Goal: Information Seeking & Learning: Check status

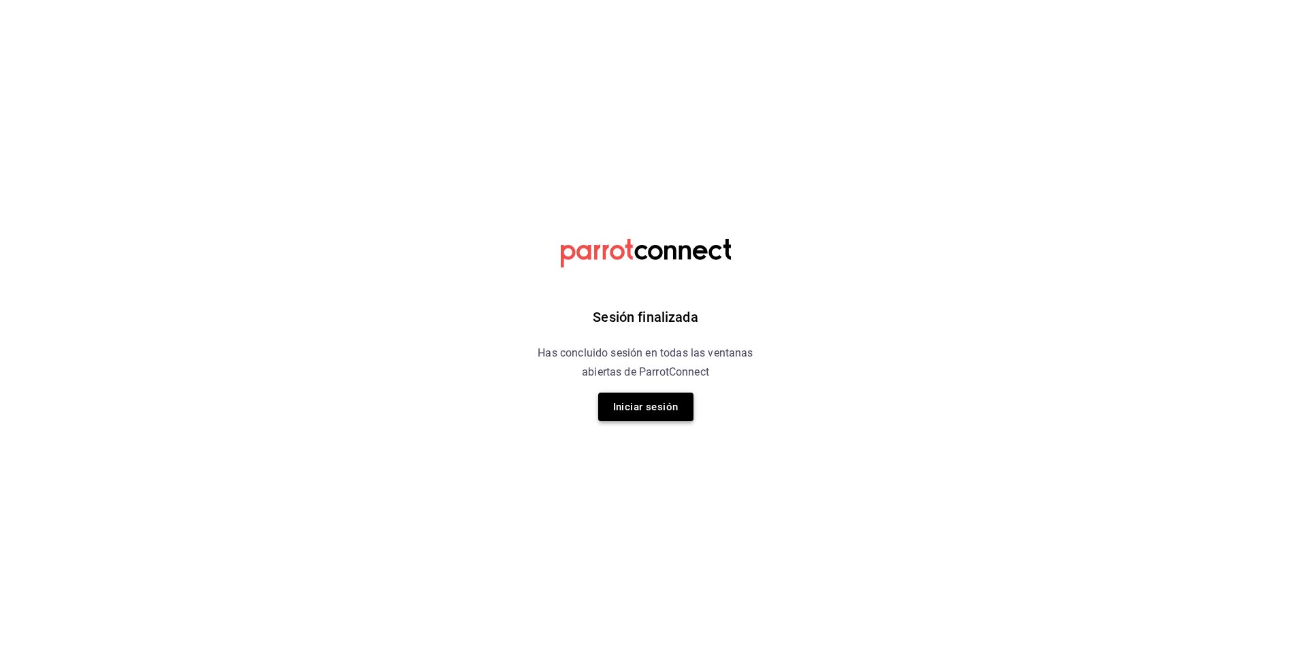
click at [642, 409] on button "Iniciar sesión" at bounding box center [645, 407] width 95 height 29
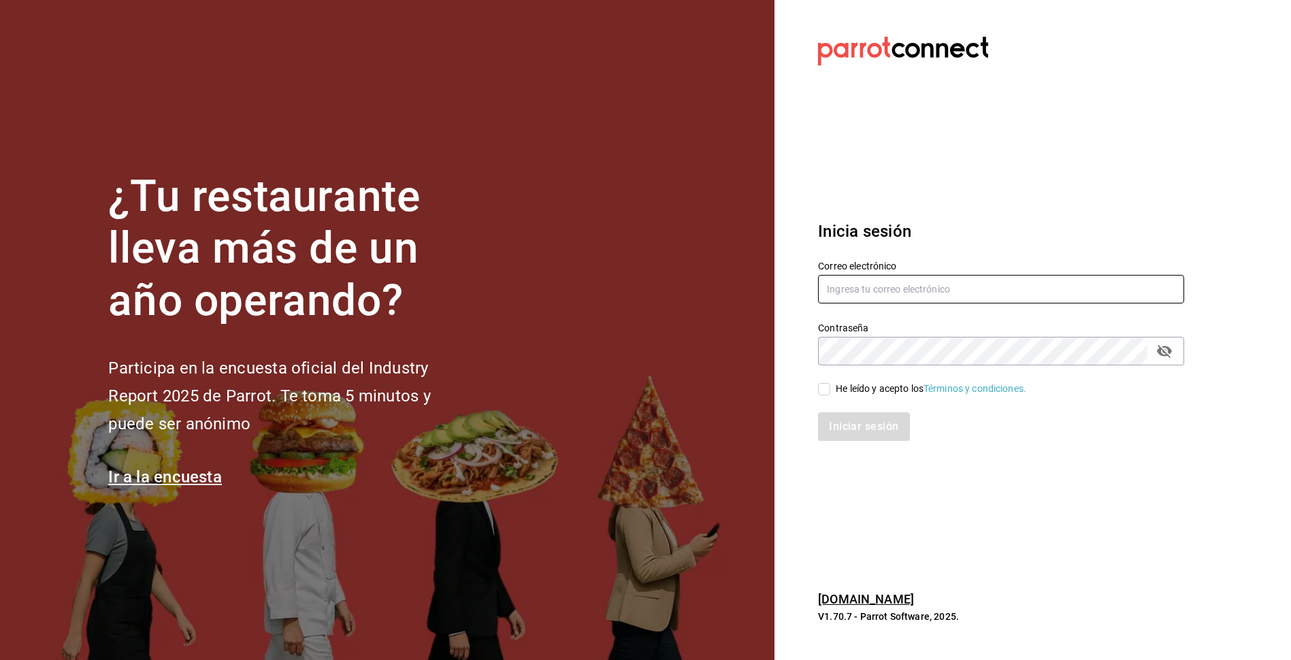
type input "[EMAIL_ADDRESS][DOMAIN_NAME]"
click at [820, 390] on input "He leído y acepto los Términos y condiciones." at bounding box center [824, 389] width 12 height 12
checkbox input "true"
click at [876, 427] on button "Iniciar sesión" at bounding box center [864, 426] width 93 height 29
type input "[EMAIL_ADDRESS][DOMAIN_NAME]"
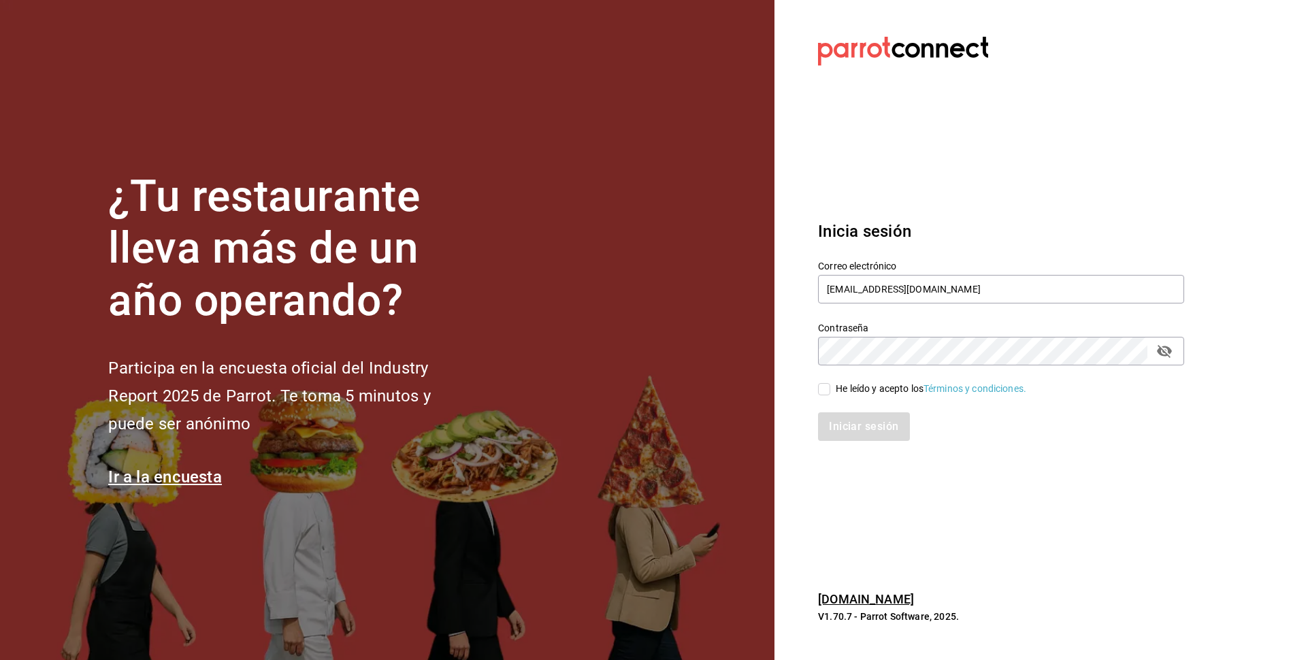
click at [826, 384] on input "He leído y acepto los Términos y condiciones." at bounding box center [824, 389] width 12 height 12
checkbox input "true"
click at [843, 427] on button "Iniciar sesión" at bounding box center [864, 426] width 93 height 29
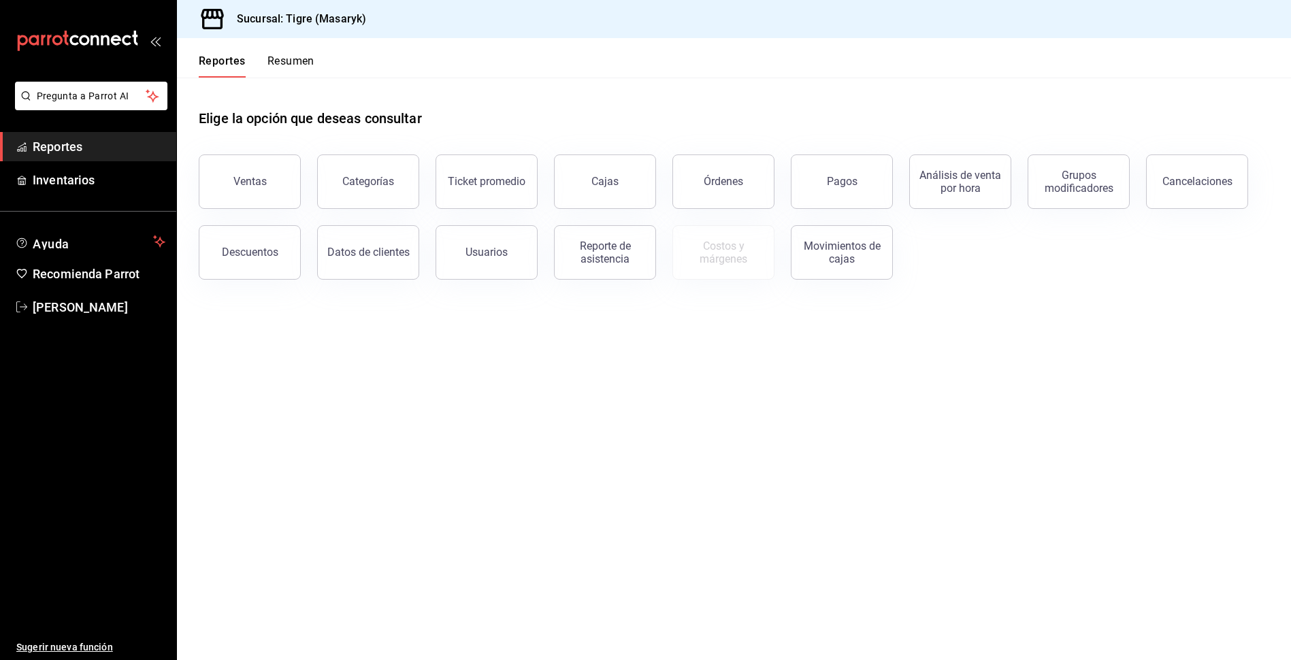
click at [160, 48] on div "mailbox folders" at bounding box center [88, 41] width 176 height 82
click at [159, 36] on icon "open_drawer_menu" at bounding box center [155, 40] width 11 height 11
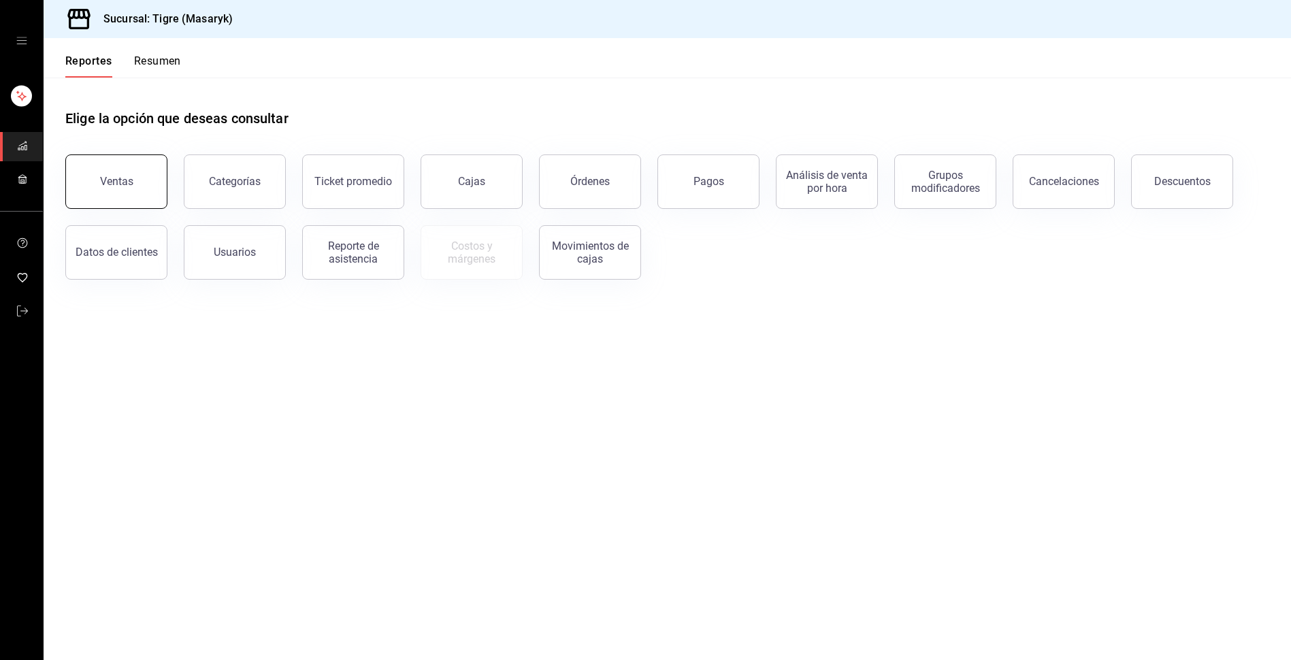
click at [125, 169] on button "Ventas" at bounding box center [116, 181] width 102 height 54
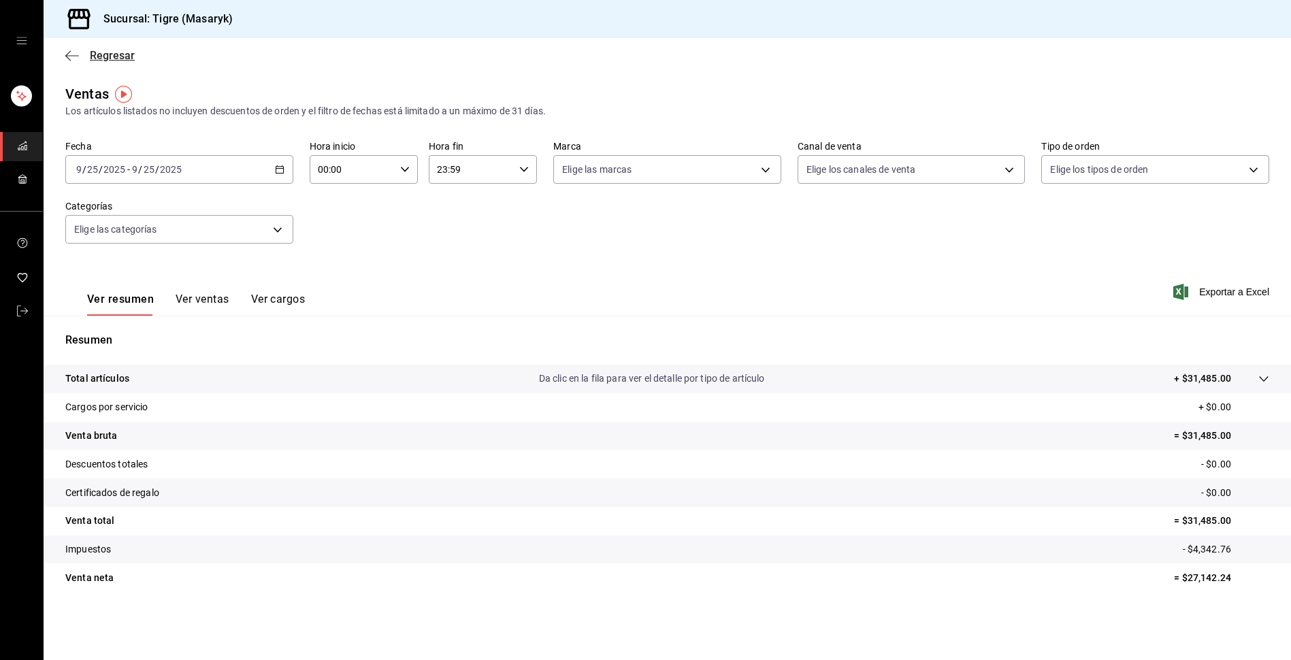
click at [67, 55] on icon "button" at bounding box center [72, 55] width 14 height 1
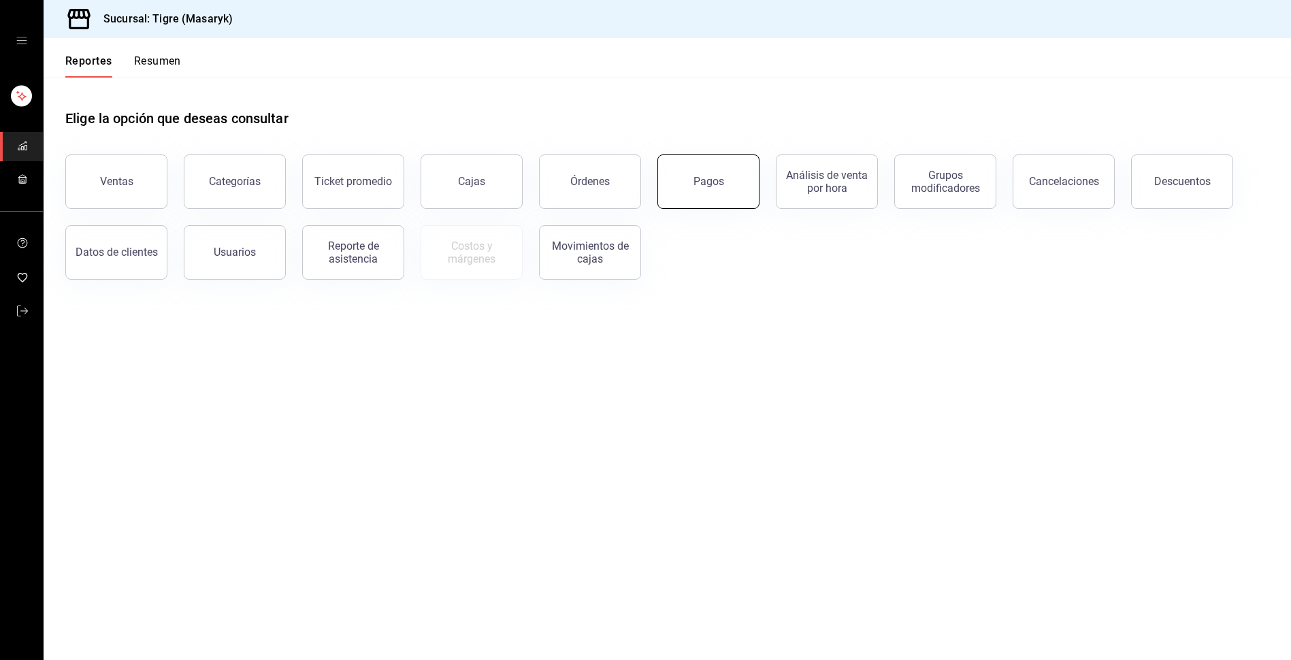
click at [714, 187] on div "Pagos" at bounding box center [708, 181] width 31 height 13
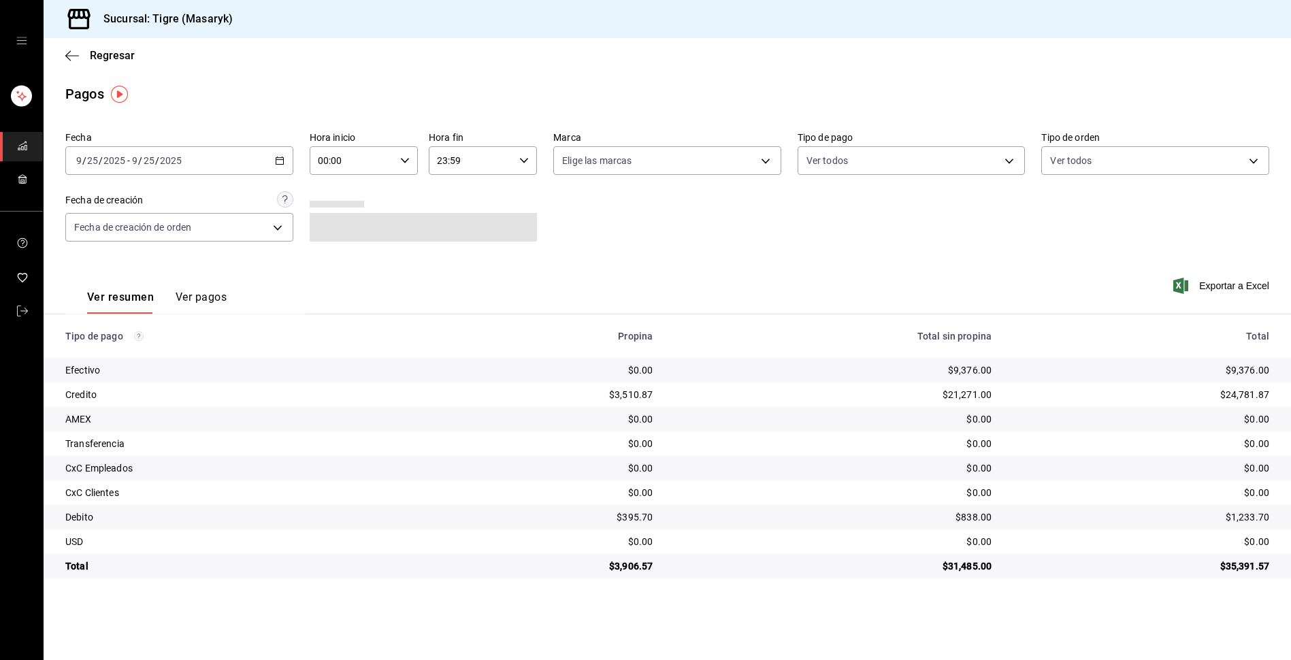
click at [368, 157] on input "00:00" at bounding box center [352, 160] width 85 height 27
click at [341, 269] on button "13" at bounding box center [336, 279] width 49 height 27
type input "13:00"
click at [478, 159] on div at bounding box center [645, 330] width 1291 height 660
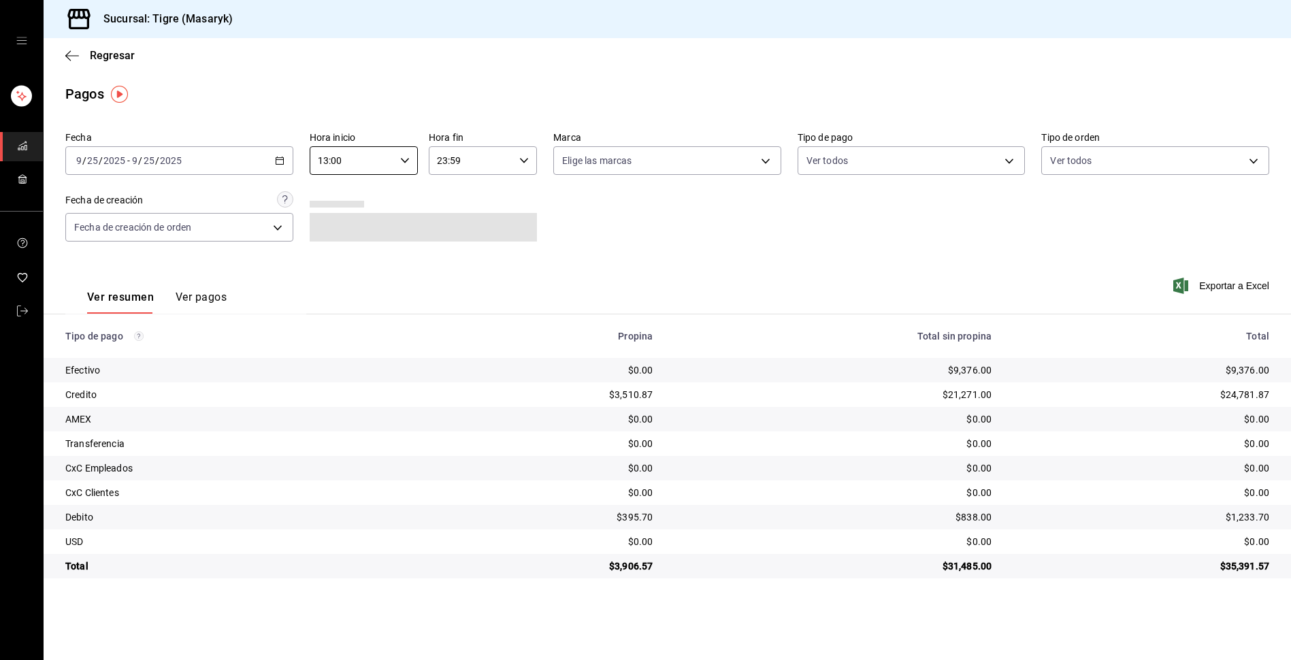
click at [472, 161] on input "23:59" at bounding box center [471, 160] width 85 height 27
click at [456, 276] on span "19" at bounding box center [456, 276] width 33 height 11
click at [516, 201] on button "00" at bounding box center [510, 195] width 49 height 27
type input "19:00"
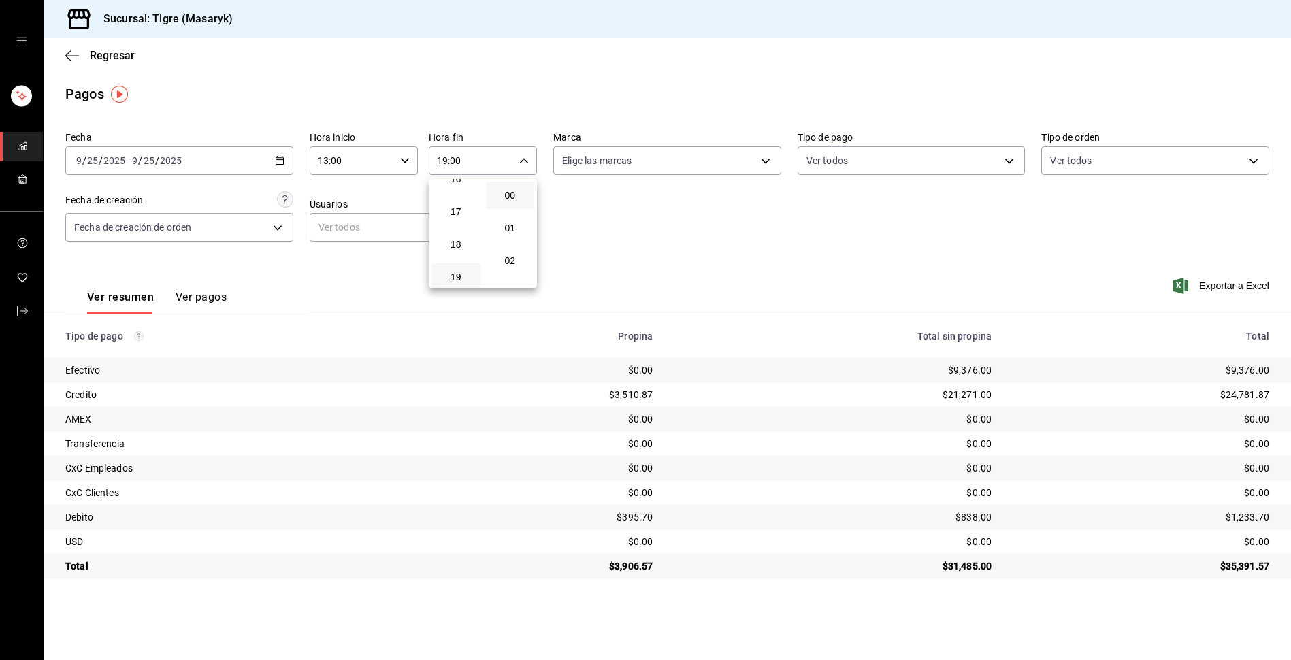
click at [516, 201] on button "00" at bounding box center [510, 195] width 49 height 27
click at [845, 157] on div at bounding box center [645, 330] width 1291 height 660
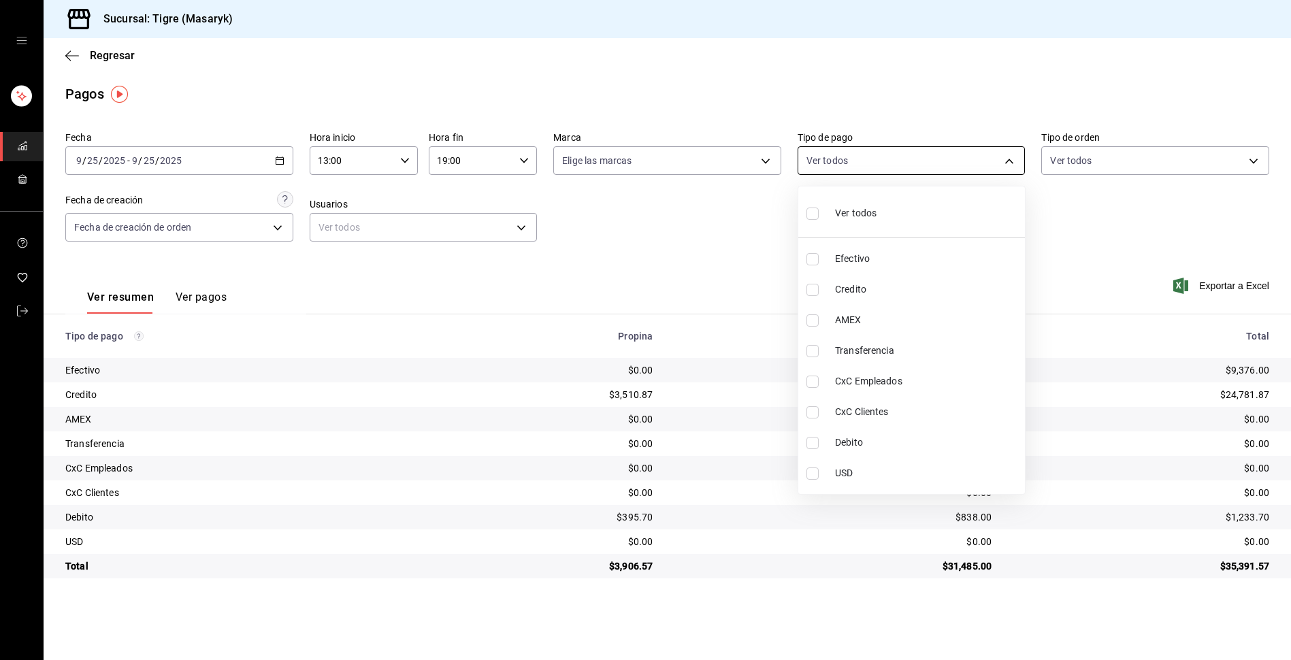
click at [838, 161] on body "Sucursal: Tigre (Masaryk) Regresar Pagos Fecha [DATE] [DATE] - [DATE] [DATE] Ho…" at bounding box center [645, 330] width 1291 height 660
click at [813, 212] on input "checkbox" at bounding box center [812, 214] width 12 height 12
checkbox input "true"
type input "68cfb1b9-f6b2-44be-9d19-cf144159f8e2,563f51c4-7c0d-43b6-837e-e895ac41548e,d9472…"
checkbox input "true"
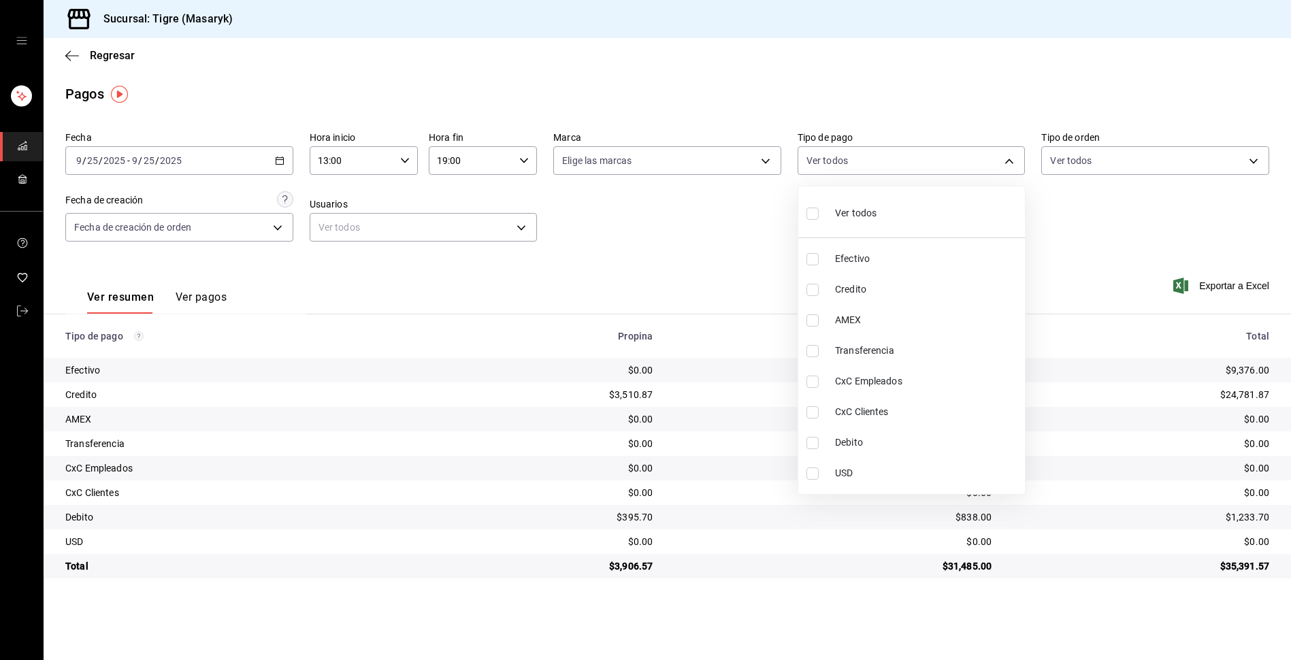
checkbox input "true"
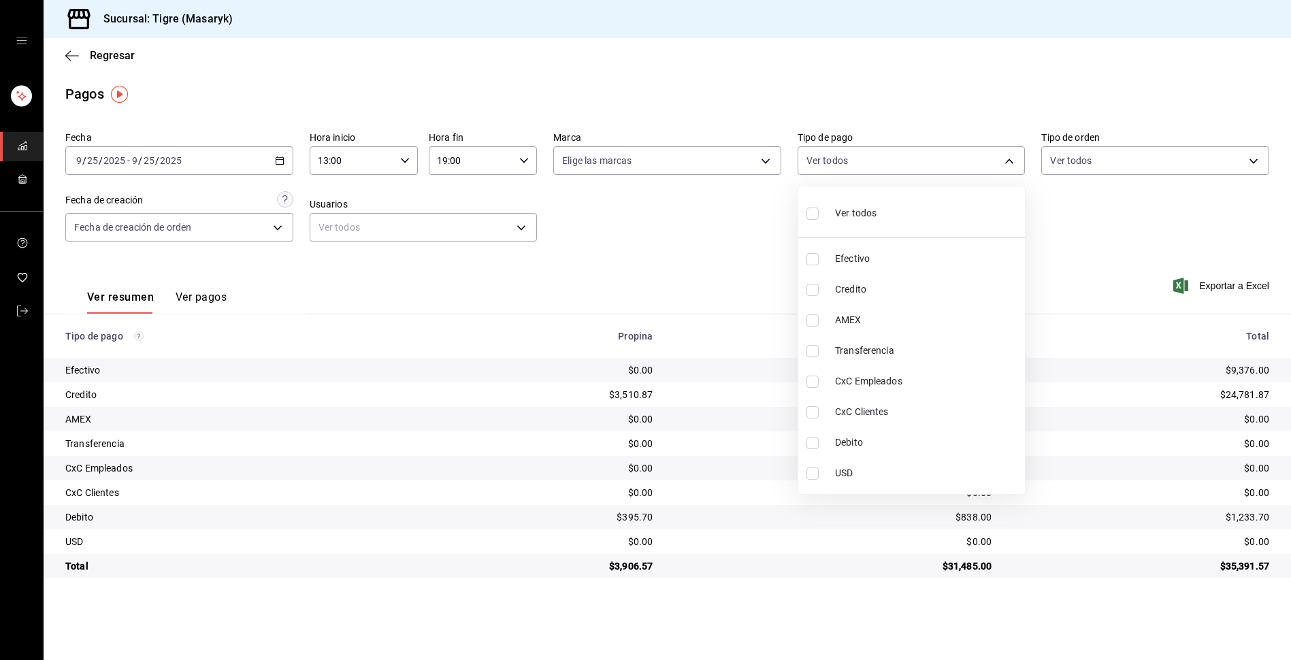
checkbox input "true"
click at [813, 212] on input "checkbox" at bounding box center [812, 214] width 12 height 12
checkbox input "false"
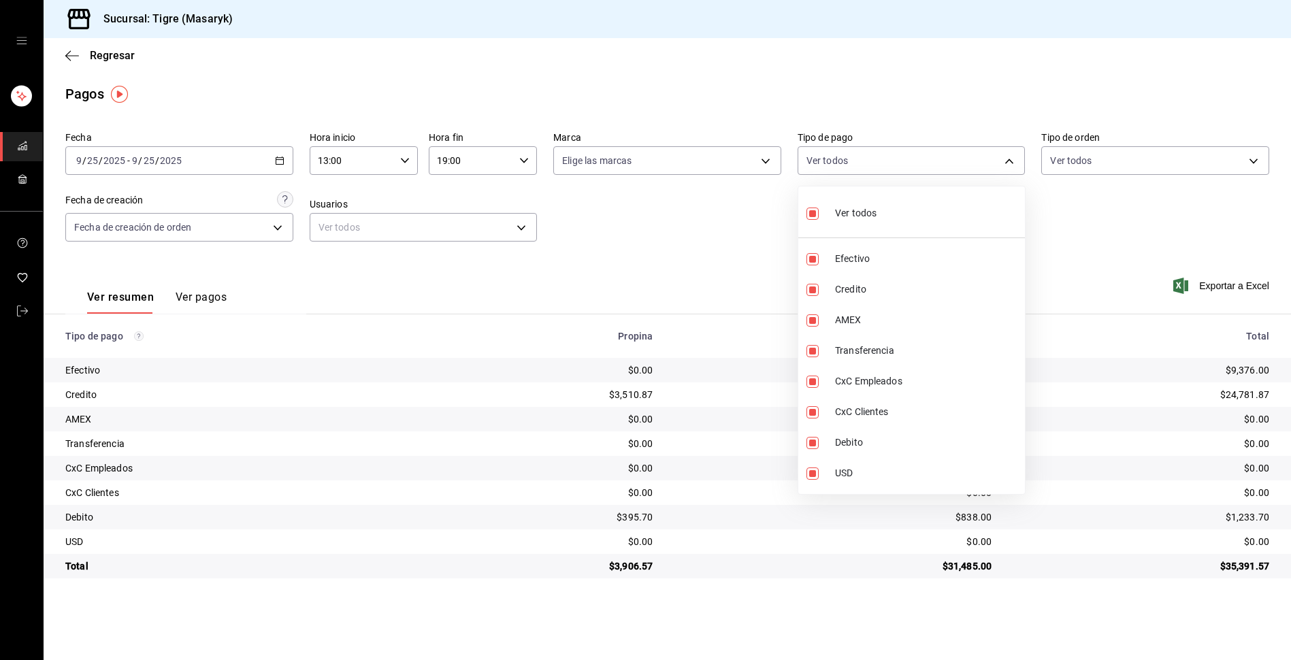
checkbox input "false"
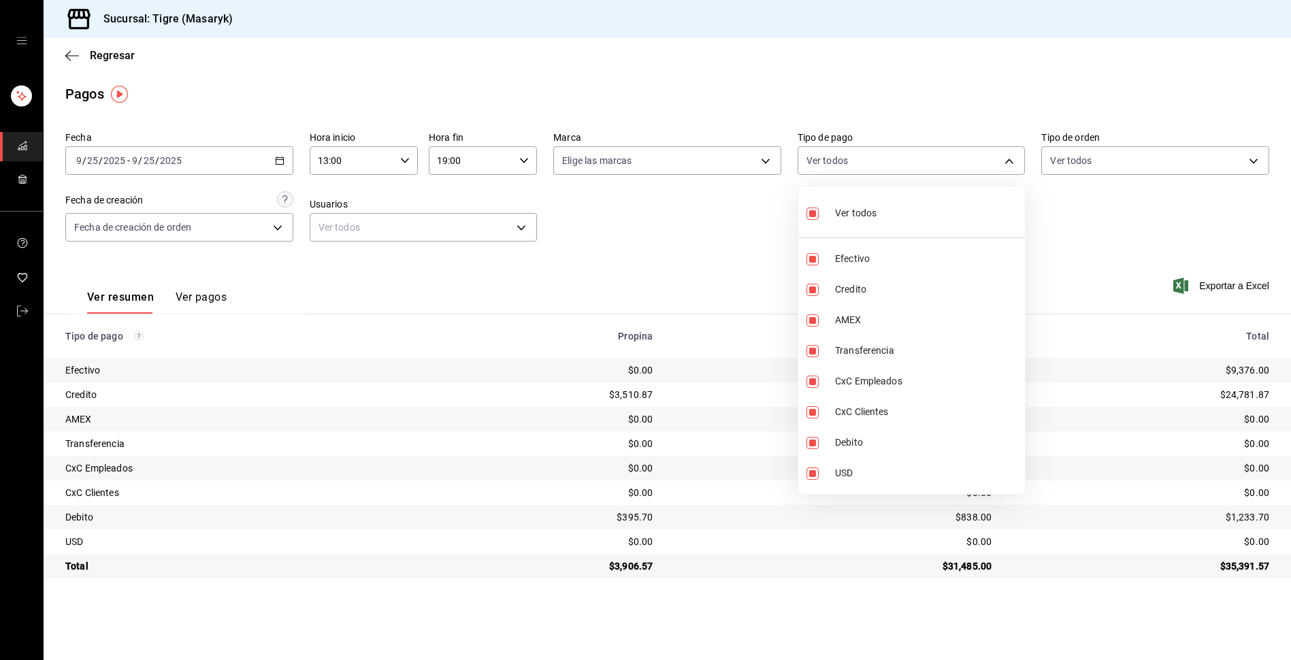
checkbox input "false"
click at [813, 212] on input "checkbox" at bounding box center [812, 214] width 12 height 12
checkbox input "true"
type input "68cfb1b9-f6b2-44be-9d19-cf144159f8e2,563f51c4-7c0d-43b6-837e-e895ac41548e,d9472…"
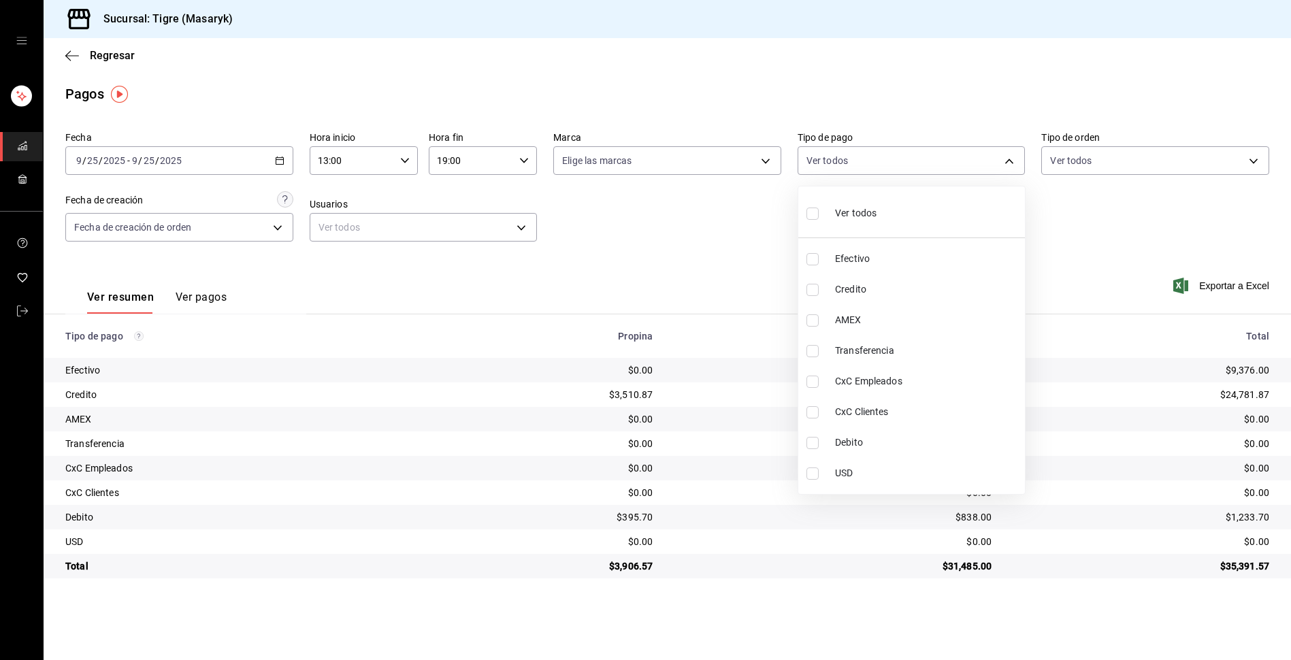
checkbox input "true"
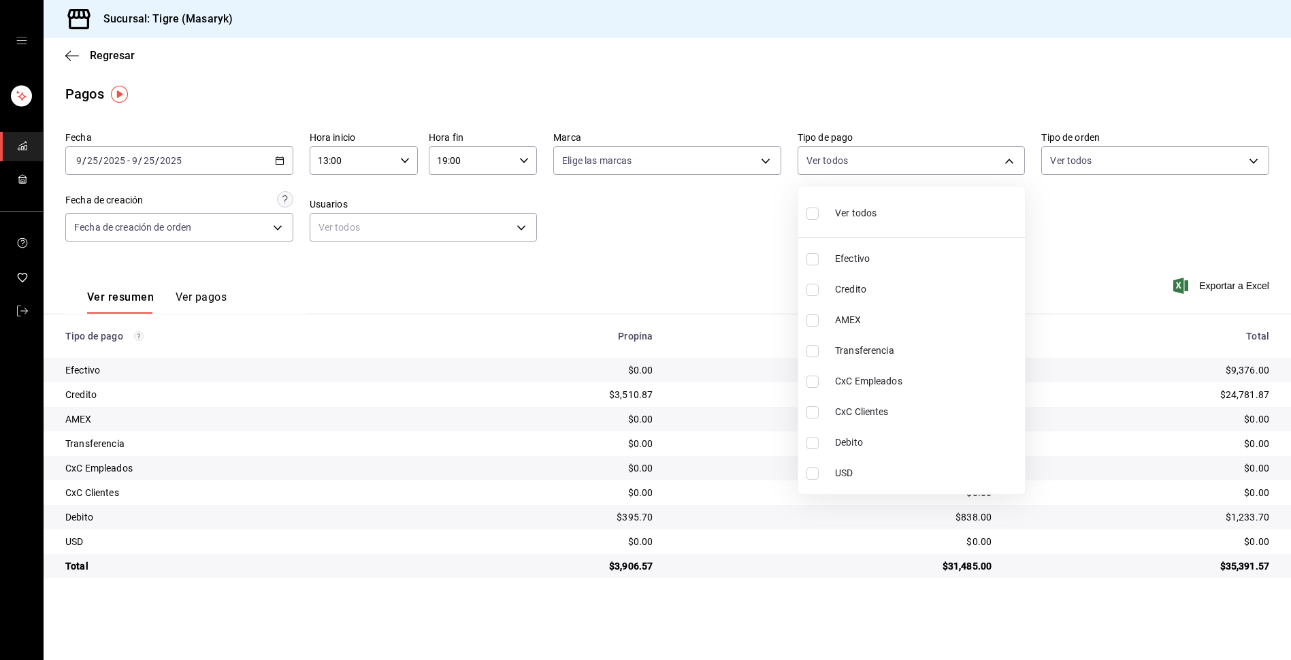
checkbox input "true"
click at [751, 276] on div at bounding box center [645, 330] width 1291 height 660
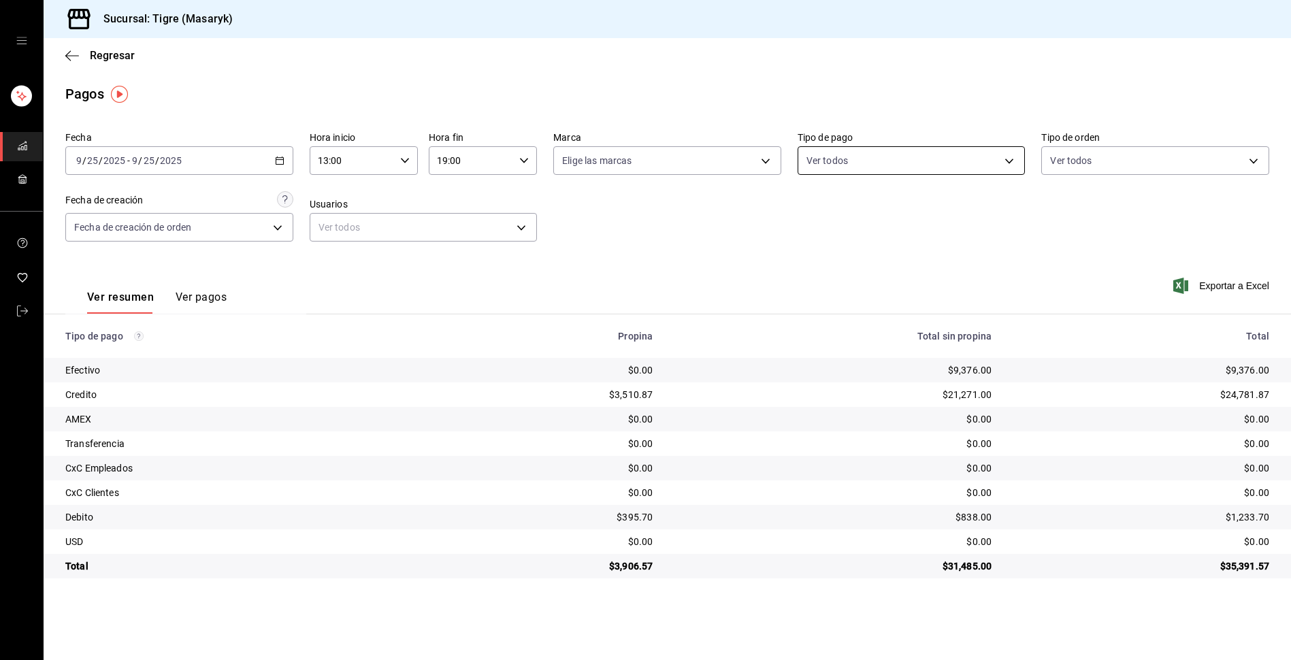
click at [910, 169] on body "Sucursal: Tigre (Masaryk) Regresar Pagos Fecha [DATE] [DATE] - [DATE] [DATE] Ho…" at bounding box center [645, 330] width 1291 height 660
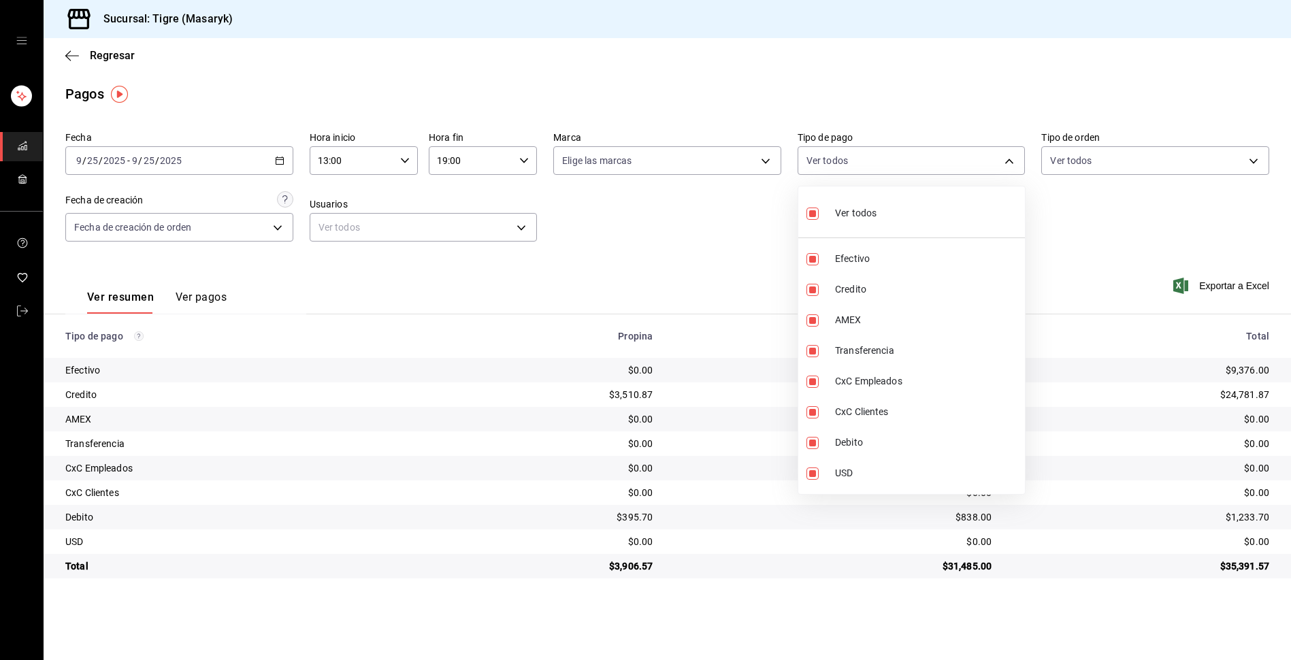
click at [835, 221] on div "Ver todos" at bounding box center [841, 211] width 70 height 29
checkbox input "false"
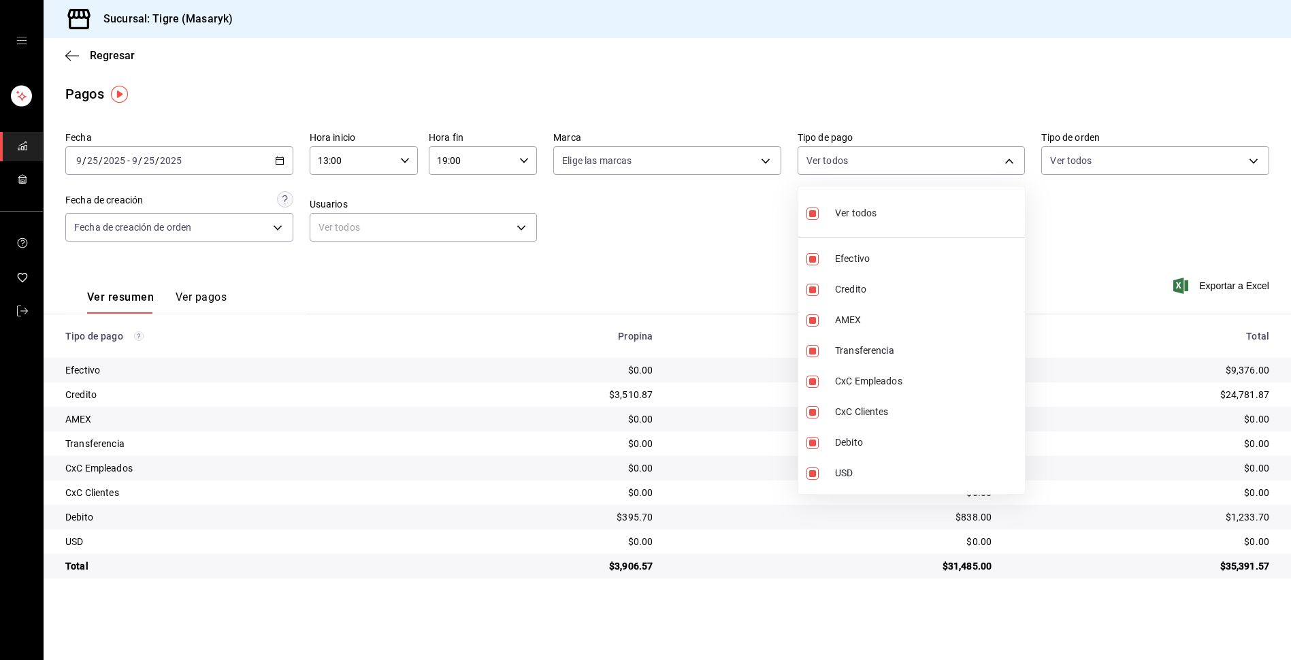
checkbox input "false"
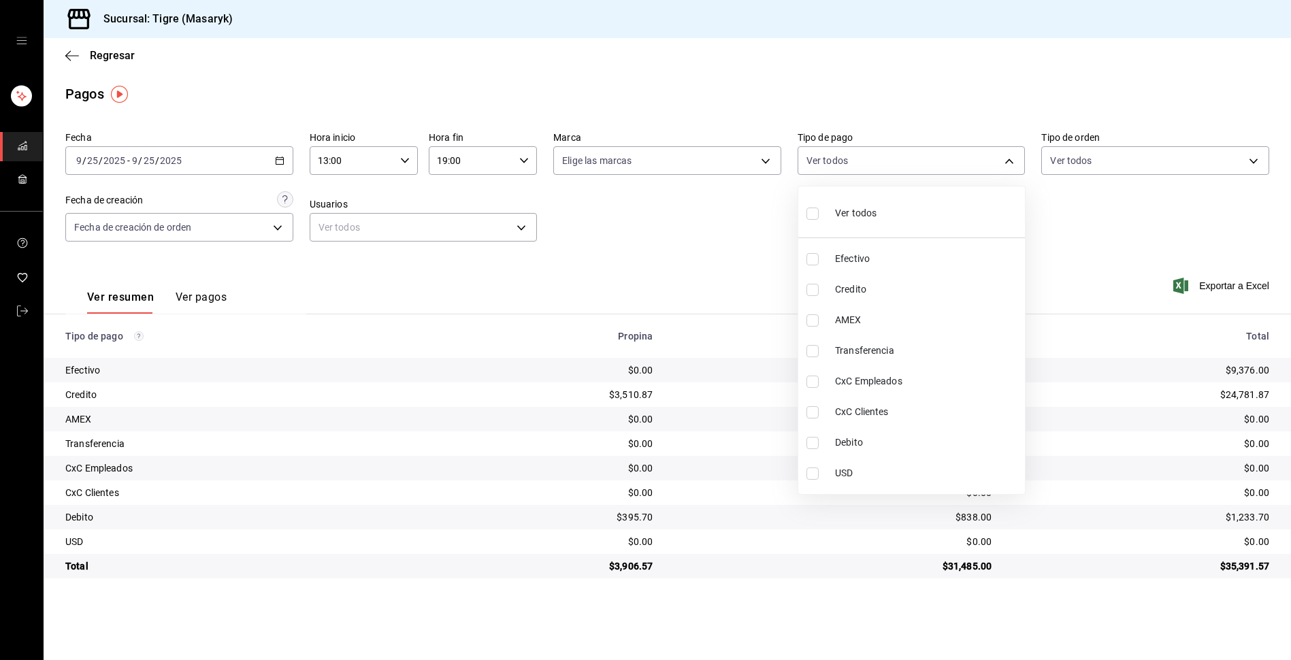
click at [872, 231] on li "Ver todos" at bounding box center [911, 212] width 227 height 40
type input "68cfb1b9-f6b2-44be-9d19-cf144159f8e2,563f51c4-7c0d-43b6-837e-e895ac41548e,d9472…"
checkbox input "true"
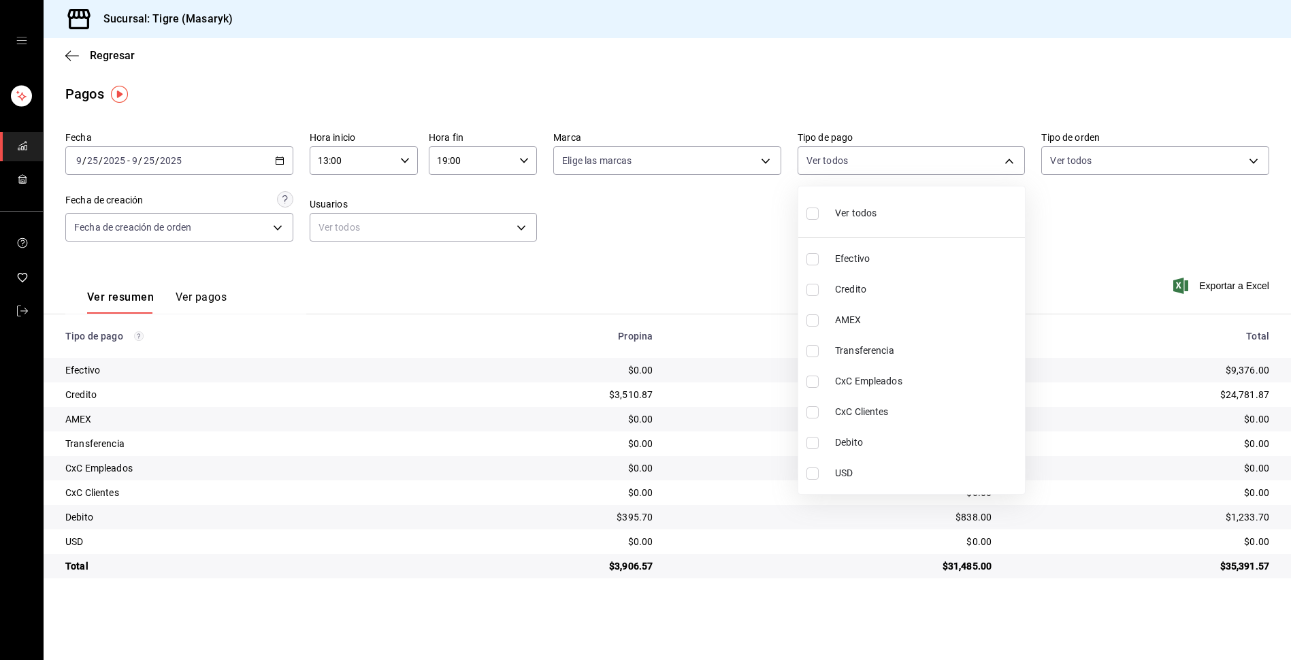
checkbox input "true"
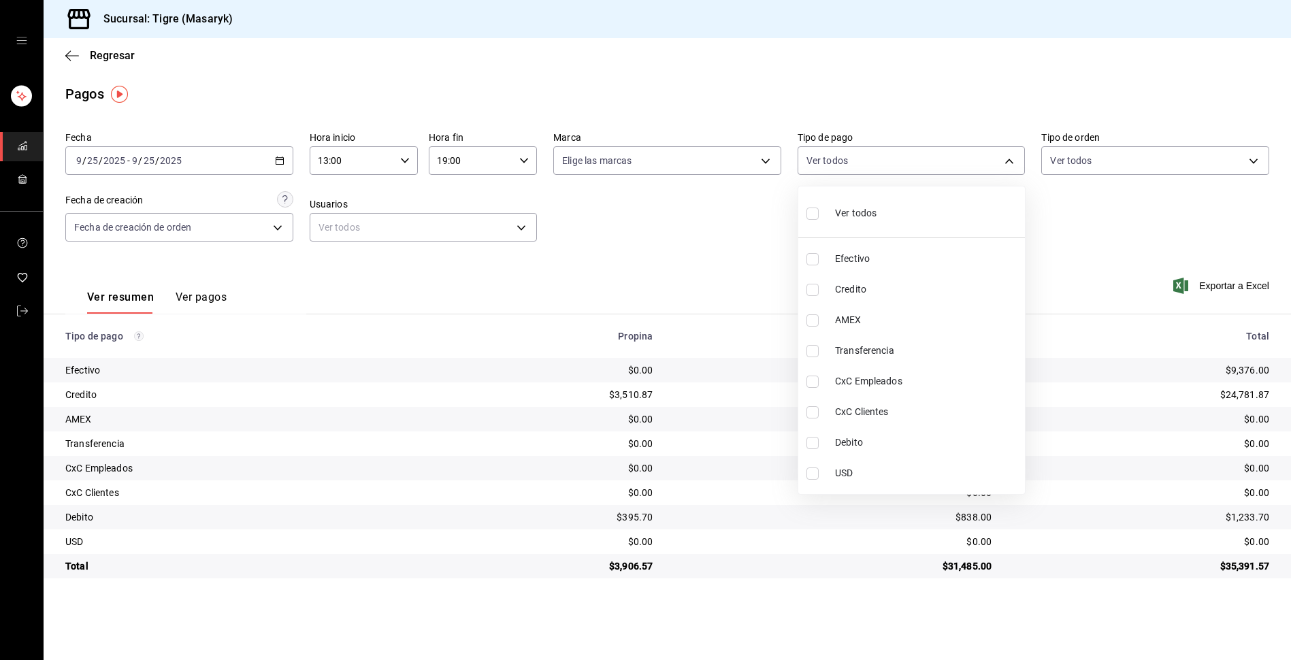
checkbox input "true"
click at [714, 243] on div at bounding box center [645, 330] width 1291 height 660
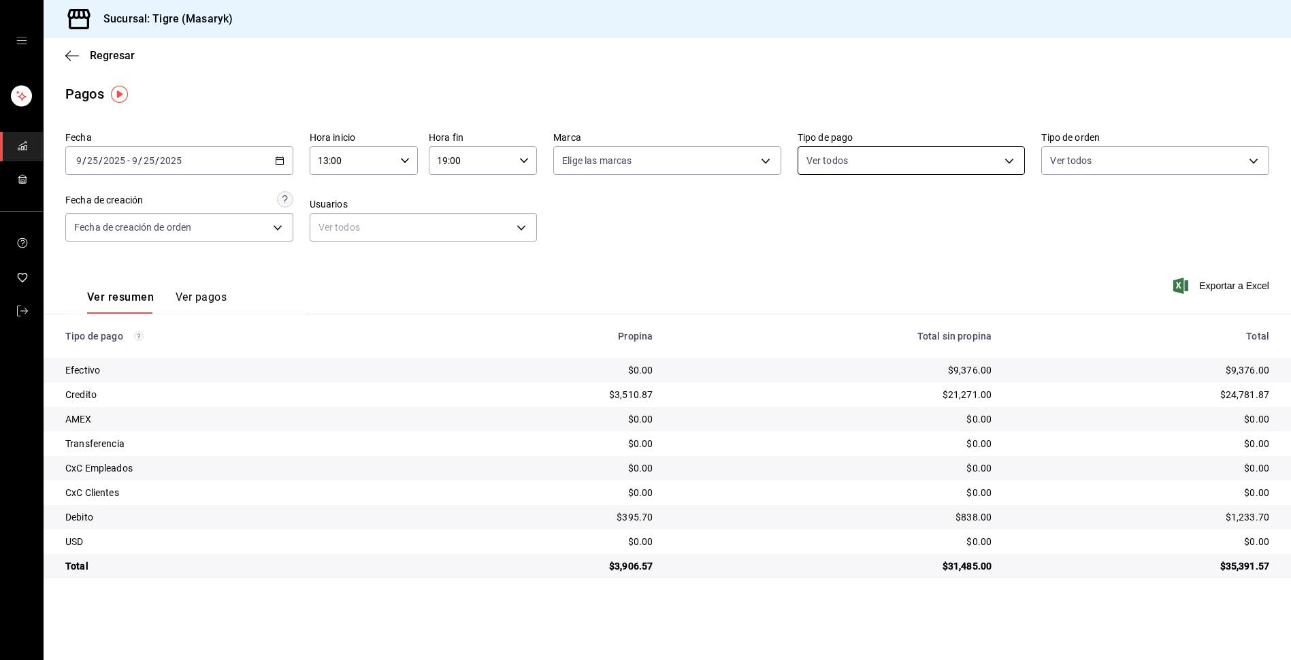
click at [918, 168] on body "Sucursal: Tigre (Masaryk) Regresar Pagos Fecha [DATE] [DATE] - [DATE] [DATE] Ho…" at bounding box center [645, 330] width 1291 height 660
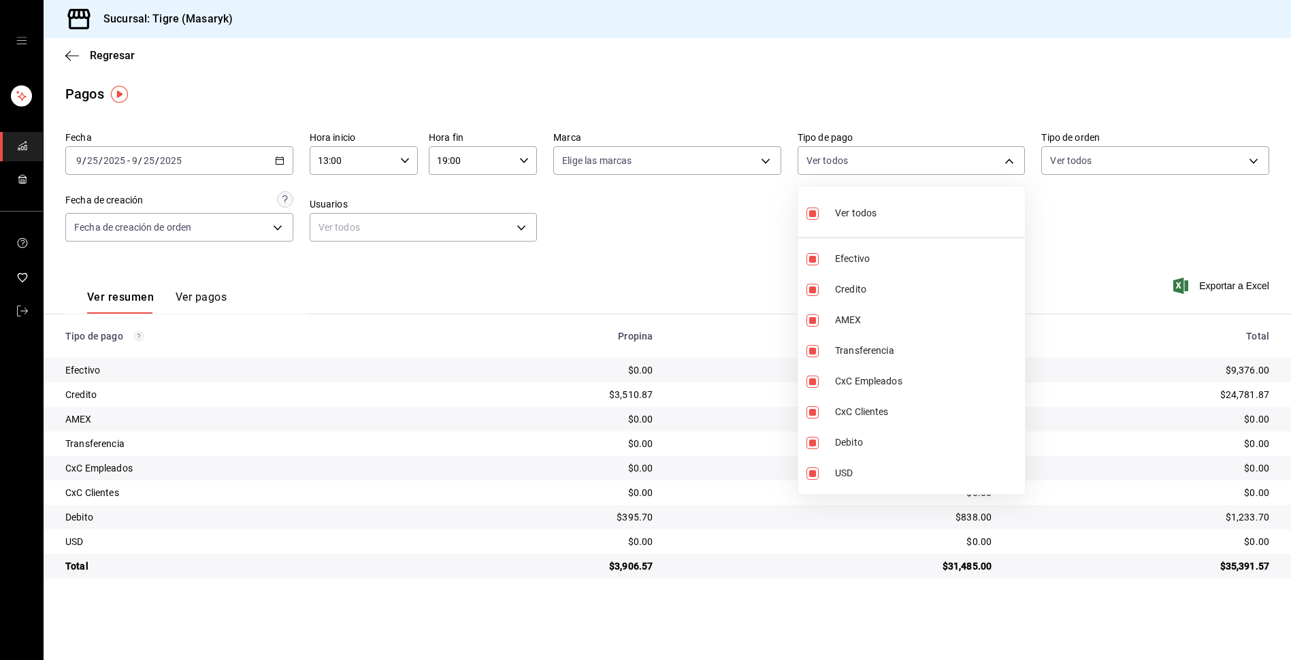
click at [830, 214] on div "Ver todos" at bounding box center [841, 211] width 70 height 29
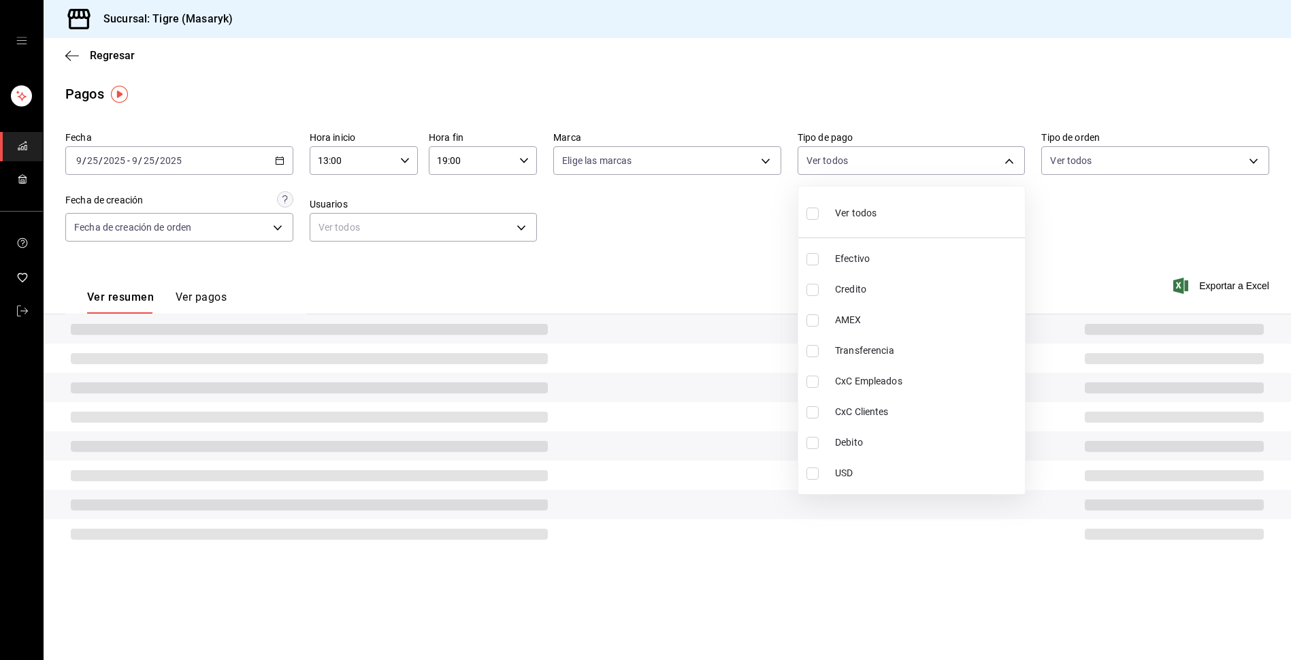
checkbox input "false"
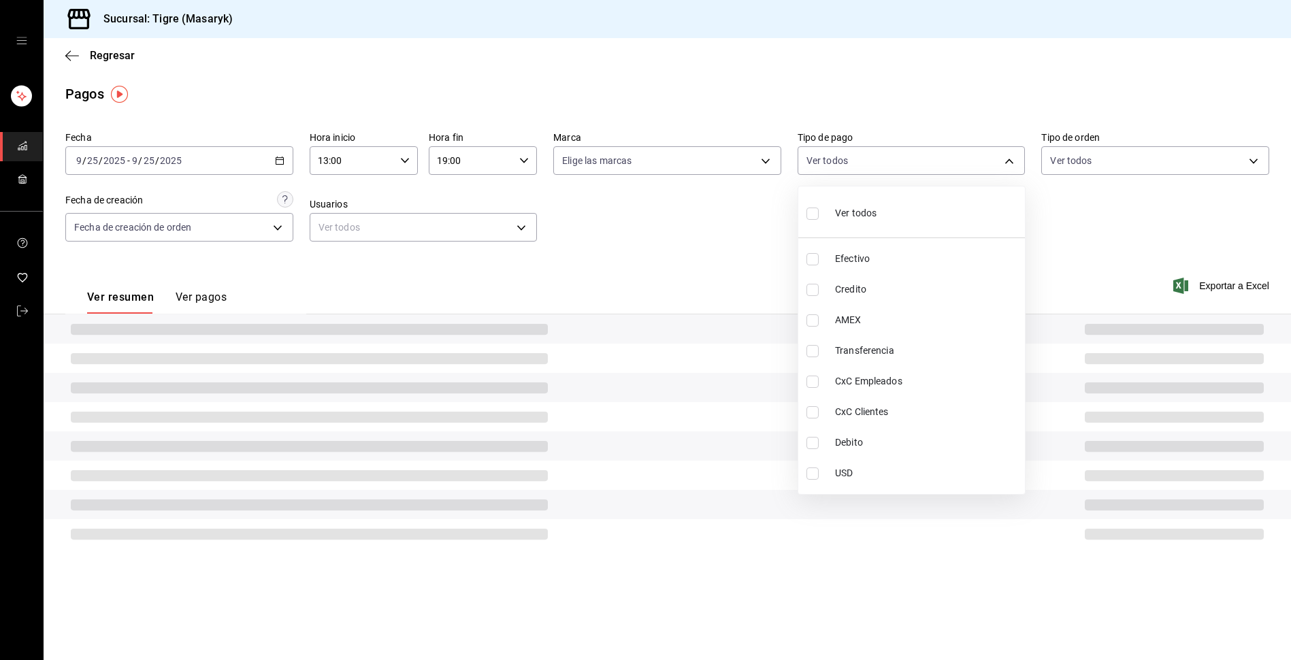
checkbox input "false"
click at [831, 205] on div "Ver todos" at bounding box center [841, 211] width 70 height 29
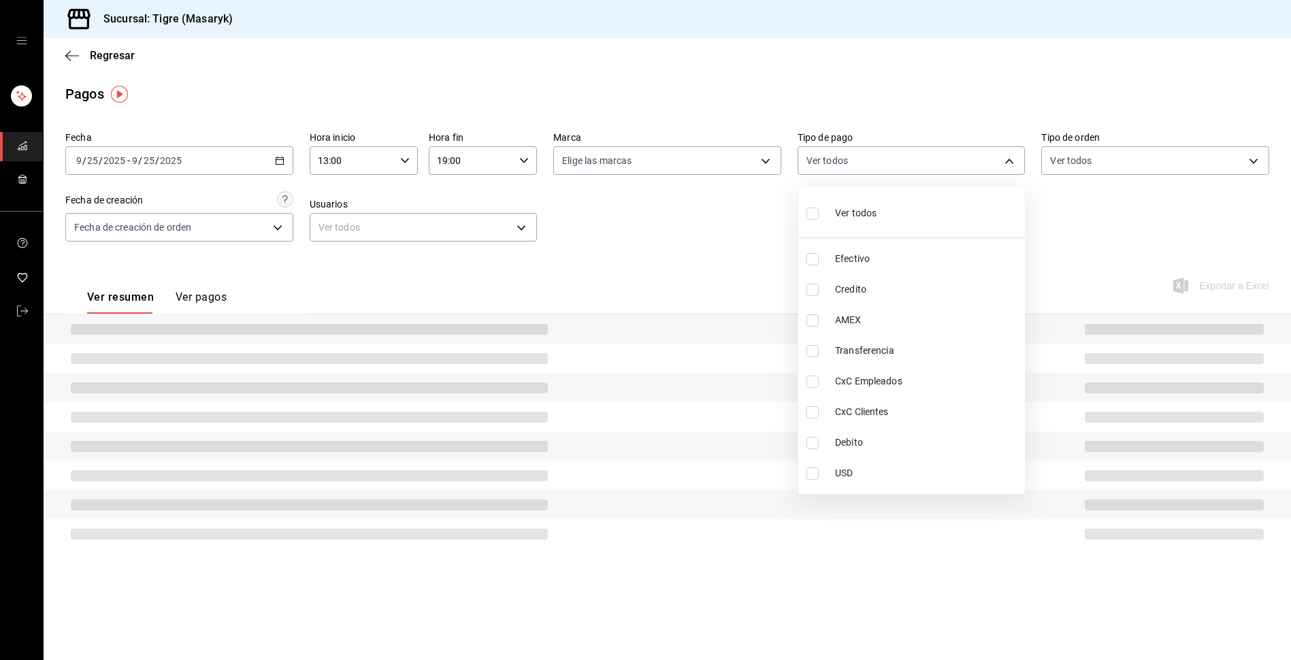
type input "68cfb1b9-f6b2-44be-9d19-cf144159f8e2,563f51c4-7c0d-43b6-837e-e895ac41548e,d9472…"
checkbox input "true"
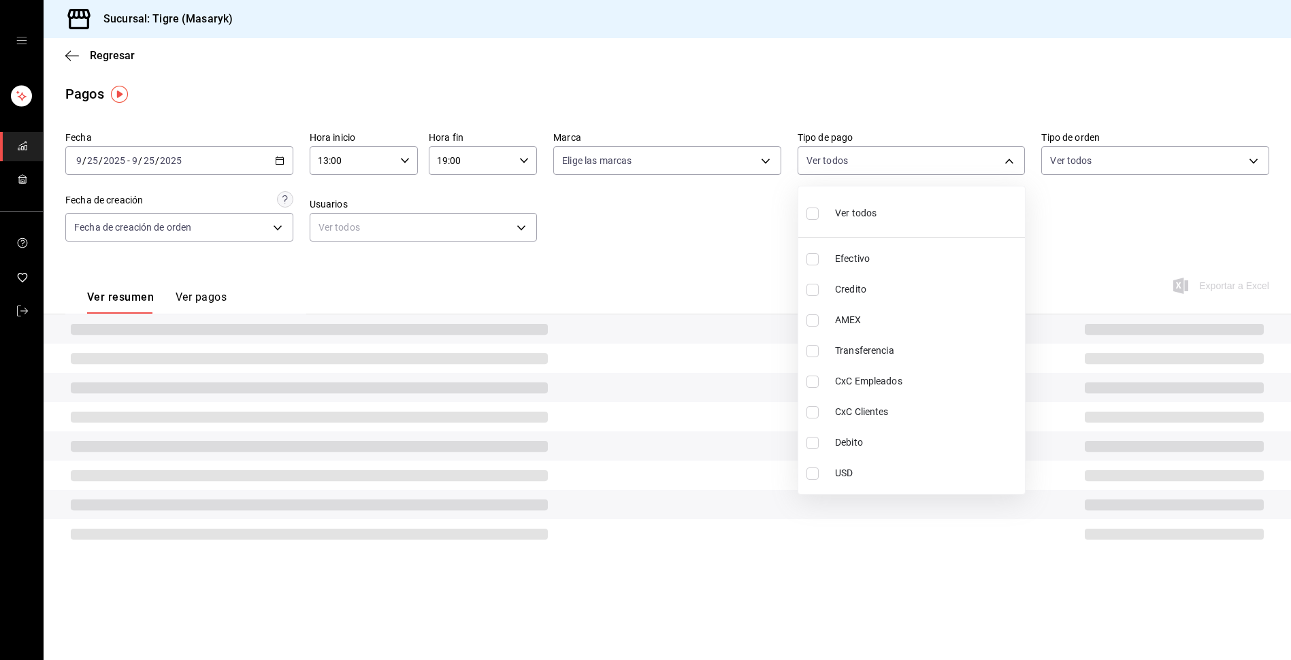
checkbox input "true"
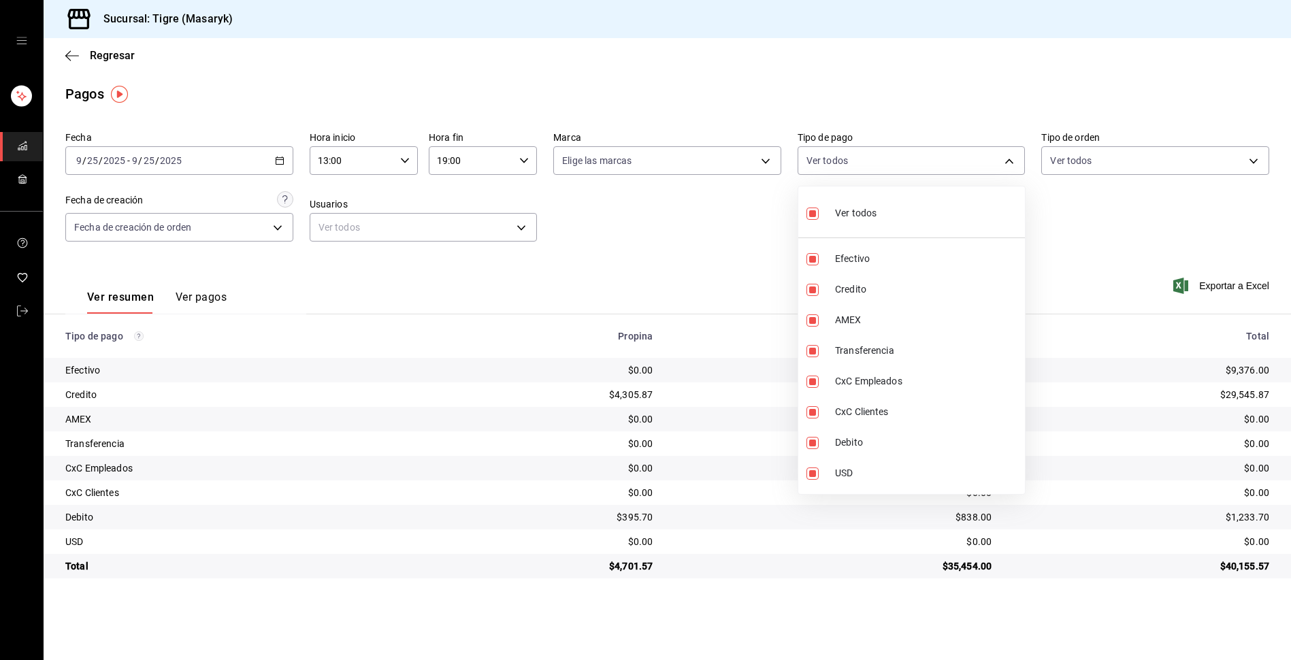
click at [827, 205] on div "Ver todos" at bounding box center [841, 211] width 70 height 29
checkbox input "false"
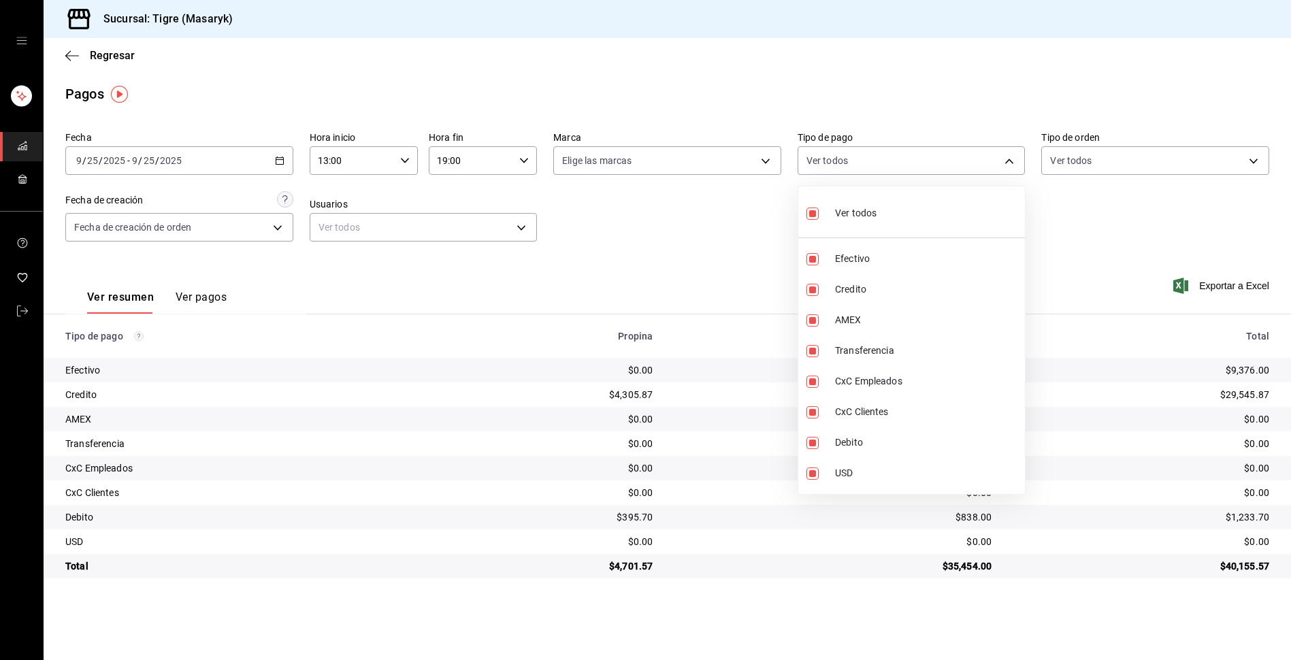
checkbox input "false"
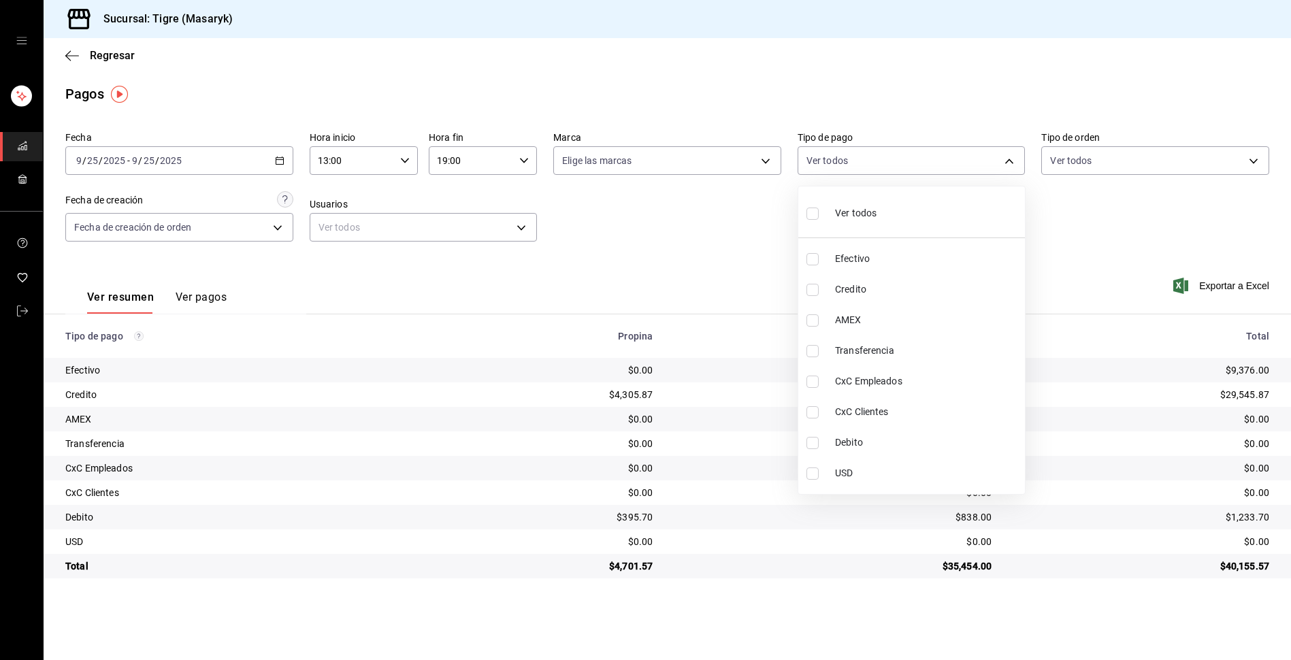
click at [852, 284] on span "Credito" at bounding box center [927, 289] width 184 height 14
type input "563f51c4-7c0d-43b6-837e-e895ac41548e"
checkbox input "true"
click at [847, 440] on span "Debito" at bounding box center [927, 442] width 184 height 14
type input "563f51c4-7c0d-43b6-837e-e895ac41548e,a8f1af16-94e3-41ee-854d-4aaa38aa7ebf"
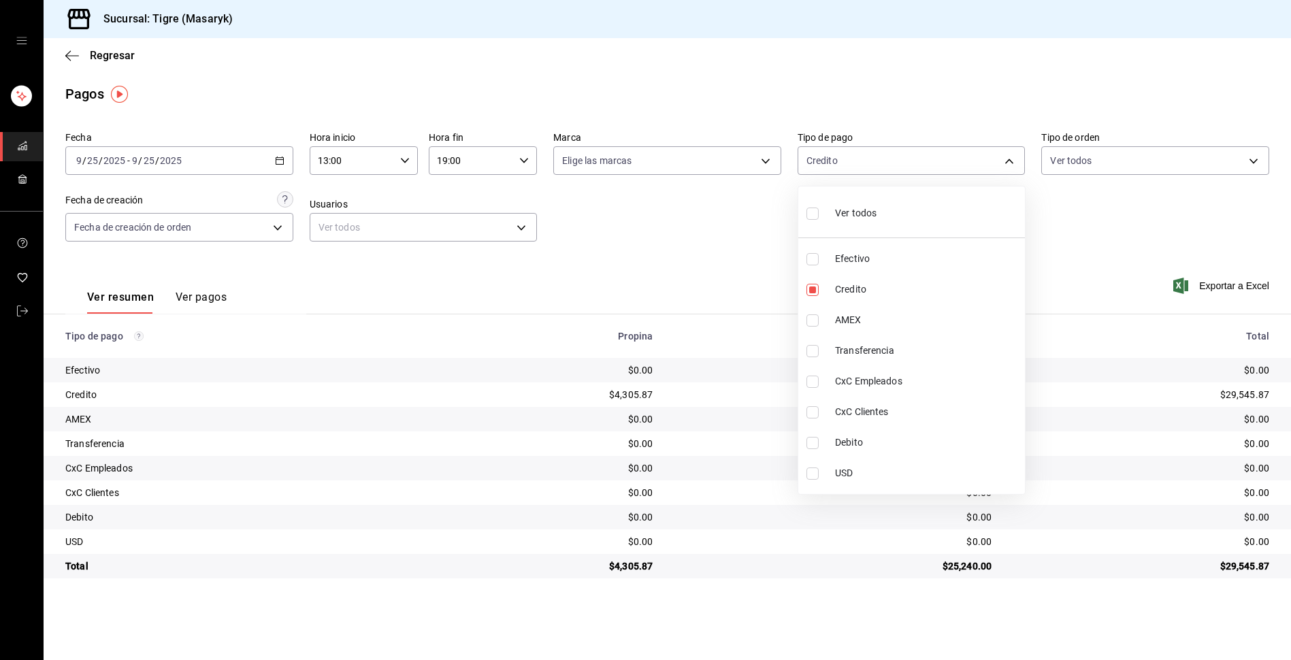
checkbox input "true"
click at [748, 263] on div at bounding box center [645, 330] width 1291 height 660
click at [923, 168] on body "Sucursal: Tigre (Masaryk) Regresar Pagos Fecha [DATE] [DATE] - [DATE] [DATE] Ho…" at bounding box center [645, 330] width 1291 height 660
click at [853, 203] on div "Ver todos" at bounding box center [841, 211] width 70 height 29
type input "68cfb1b9-f6b2-44be-9d19-cf144159f8e2,563f51c4-7c0d-43b6-837e-e895ac41548e,d9472…"
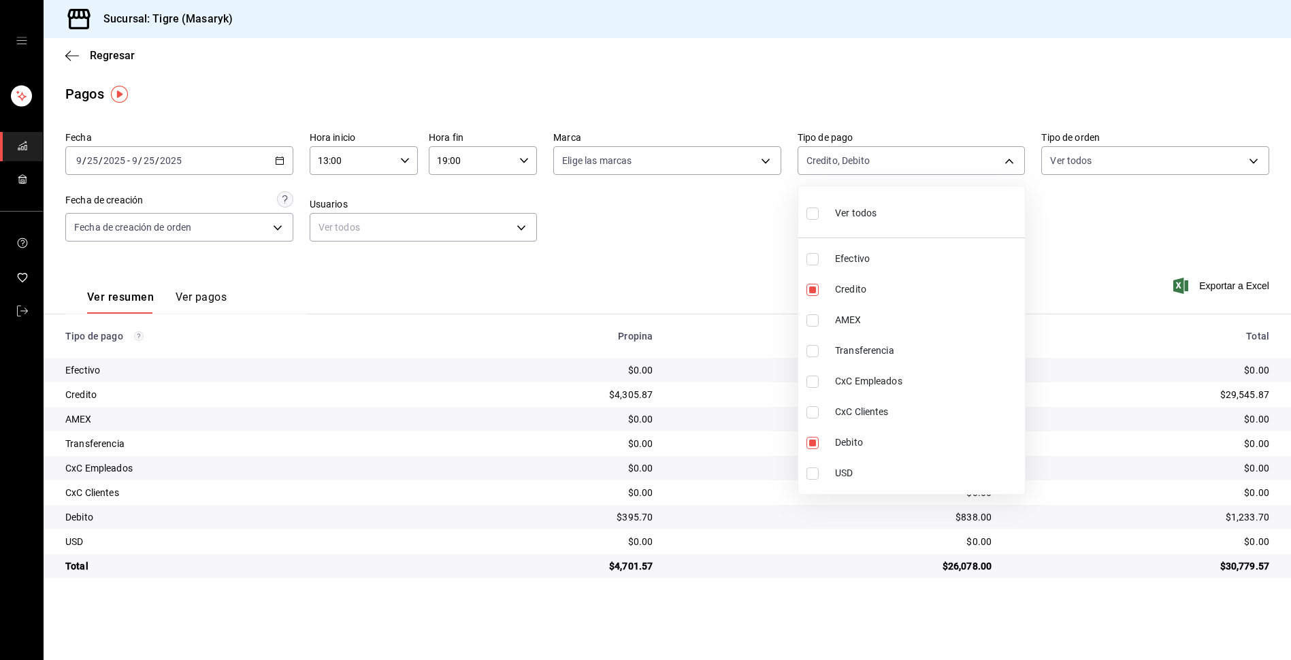
checkbox input "true"
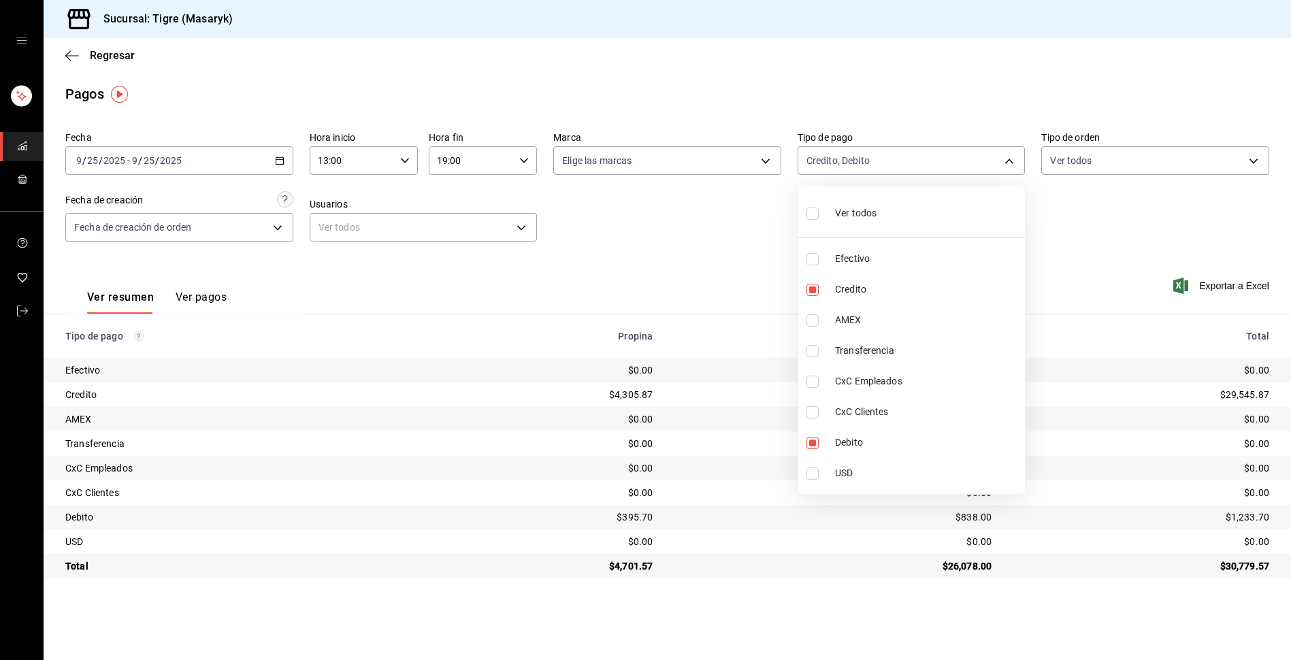
checkbox input "true"
click at [825, 257] on li "Efectivo" at bounding box center [911, 259] width 227 height 31
type input "563f51c4-7c0d-43b6-837e-e895ac41548e,d94727b1-dbfb-4dfd-84d1-de6455754175,4320c…"
checkbox input "false"
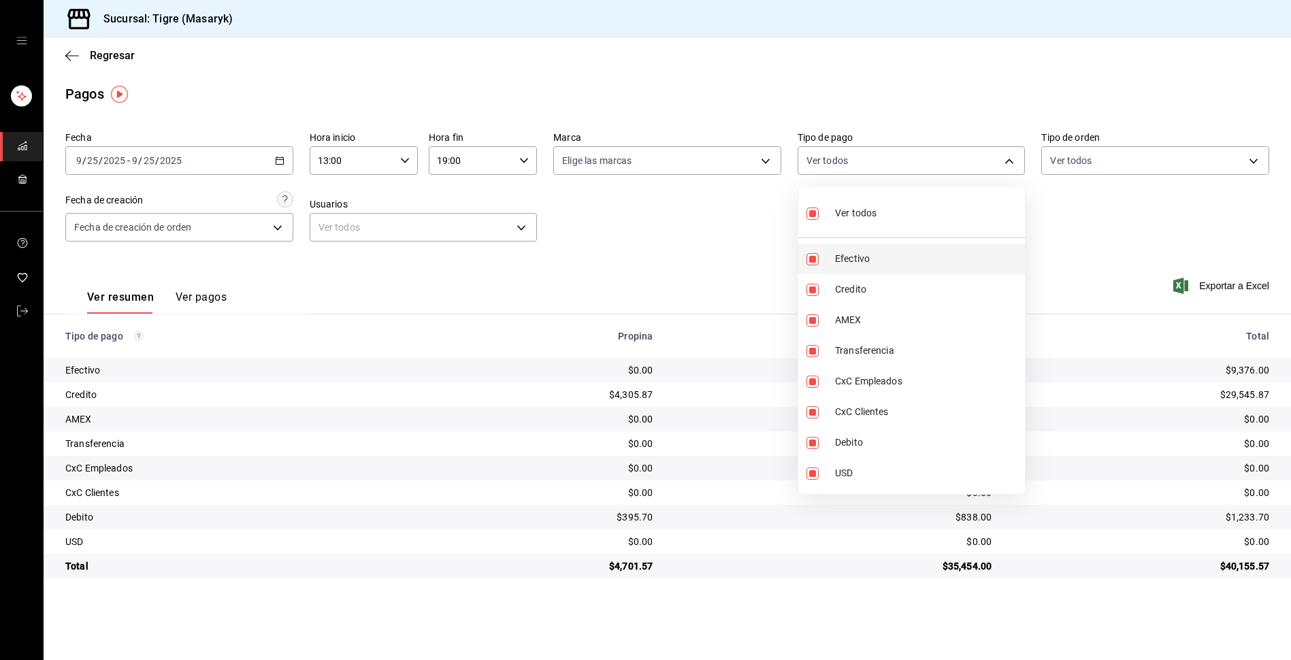
checkbox input "false"
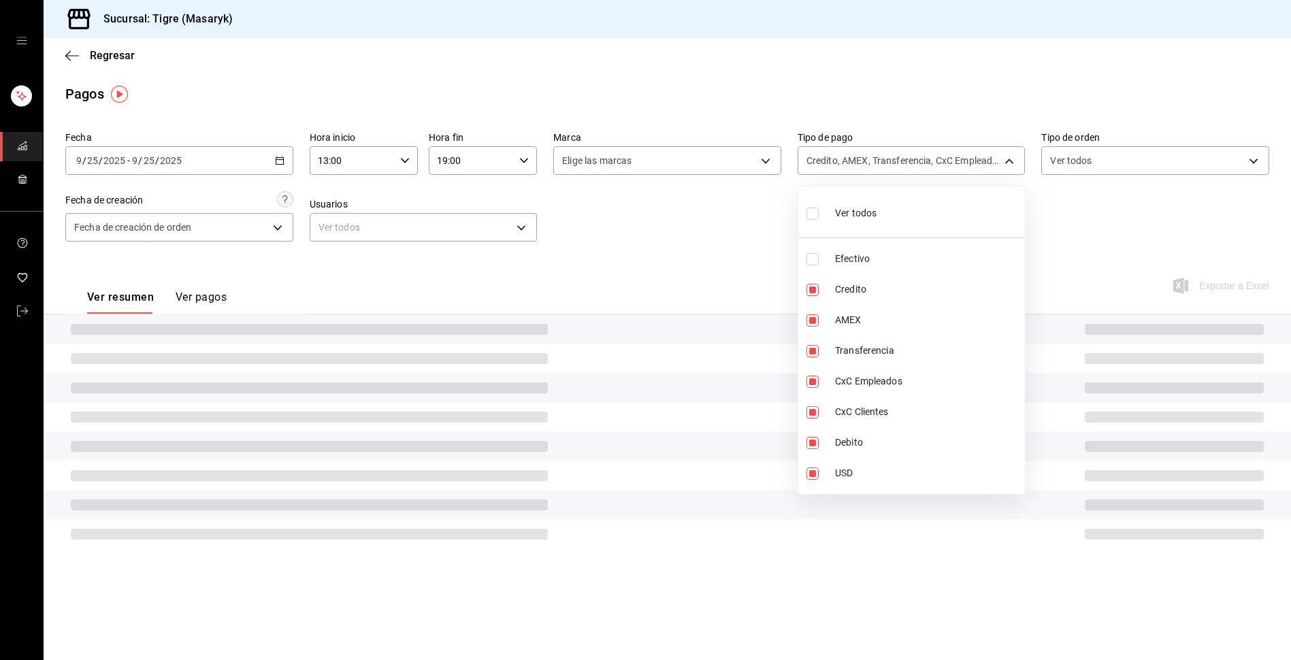
click at [824, 214] on div "Ver todos" at bounding box center [841, 211] width 70 height 29
type input "68cfb1b9-f6b2-44be-9d19-cf144159f8e2,563f51c4-7c0d-43b6-837e-e895ac41548e,d9472…"
checkbox input "true"
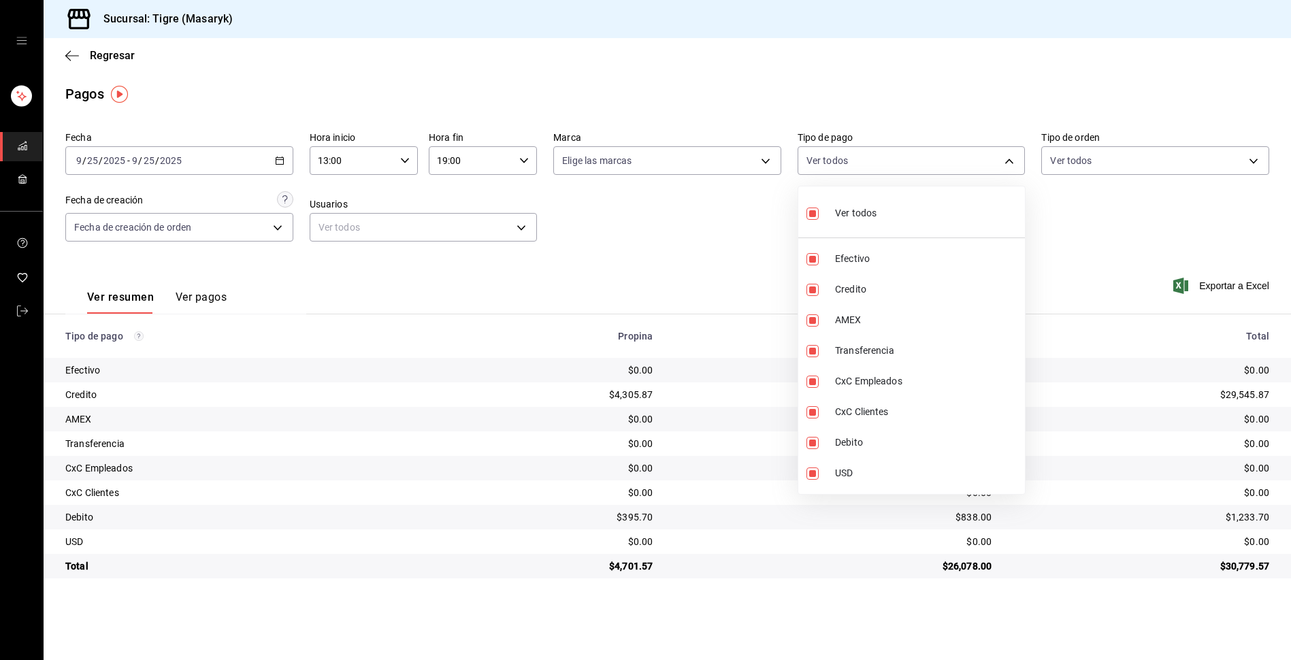
click at [705, 274] on div at bounding box center [645, 330] width 1291 height 660
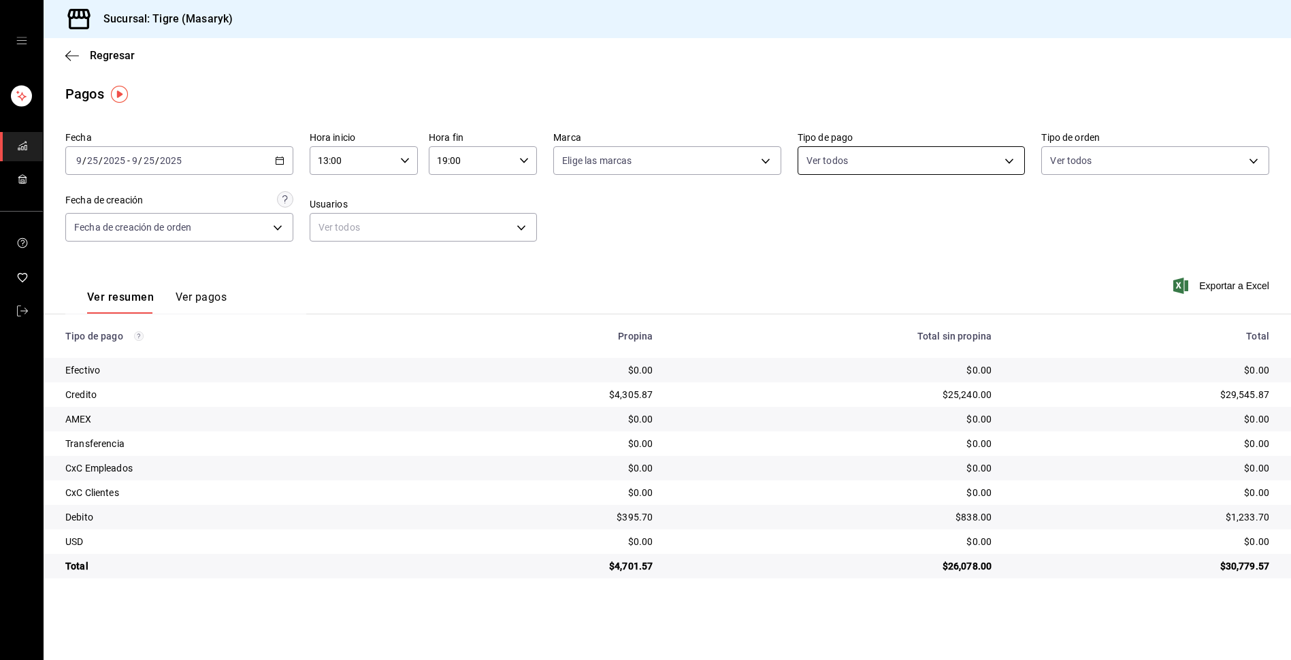
click at [935, 158] on body "Sucursal: Tigre (Masaryk) Regresar Pagos Fecha [DATE] [DATE] - [DATE] [DATE] Ho…" at bounding box center [645, 330] width 1291 height 660
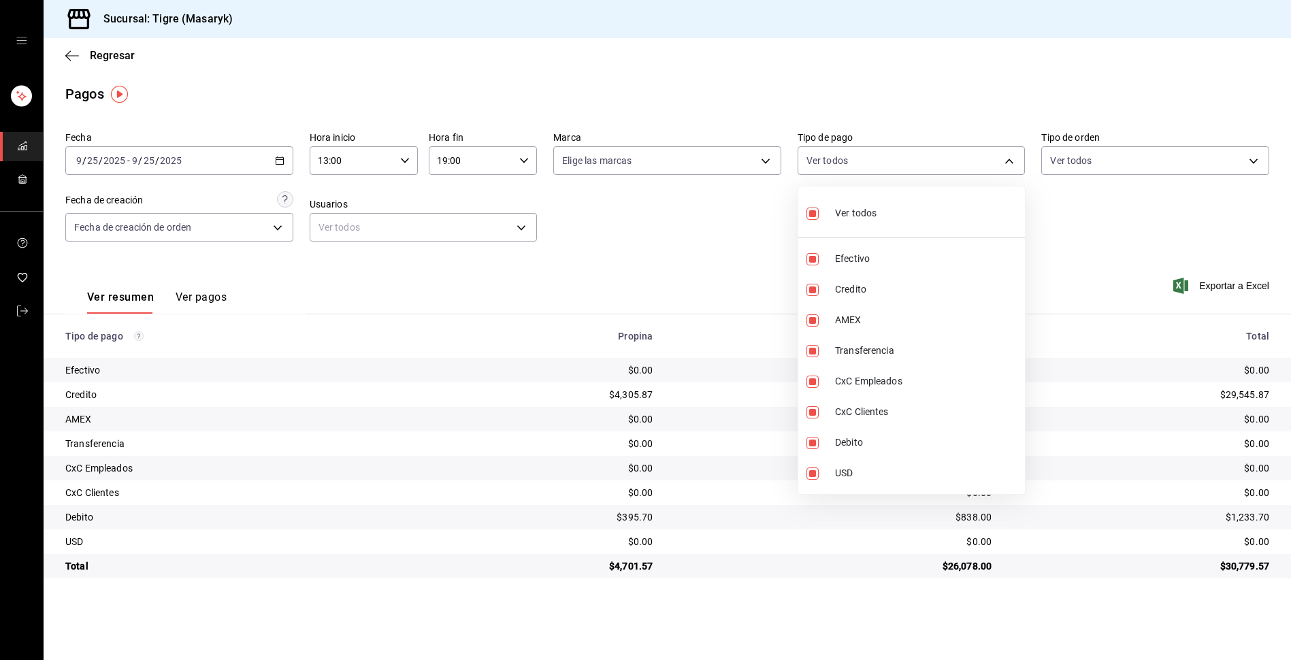
click at [878, 209] on li "Ver todos" at bounding box center [911, 212] width 227 height 40
checkbox input "false"
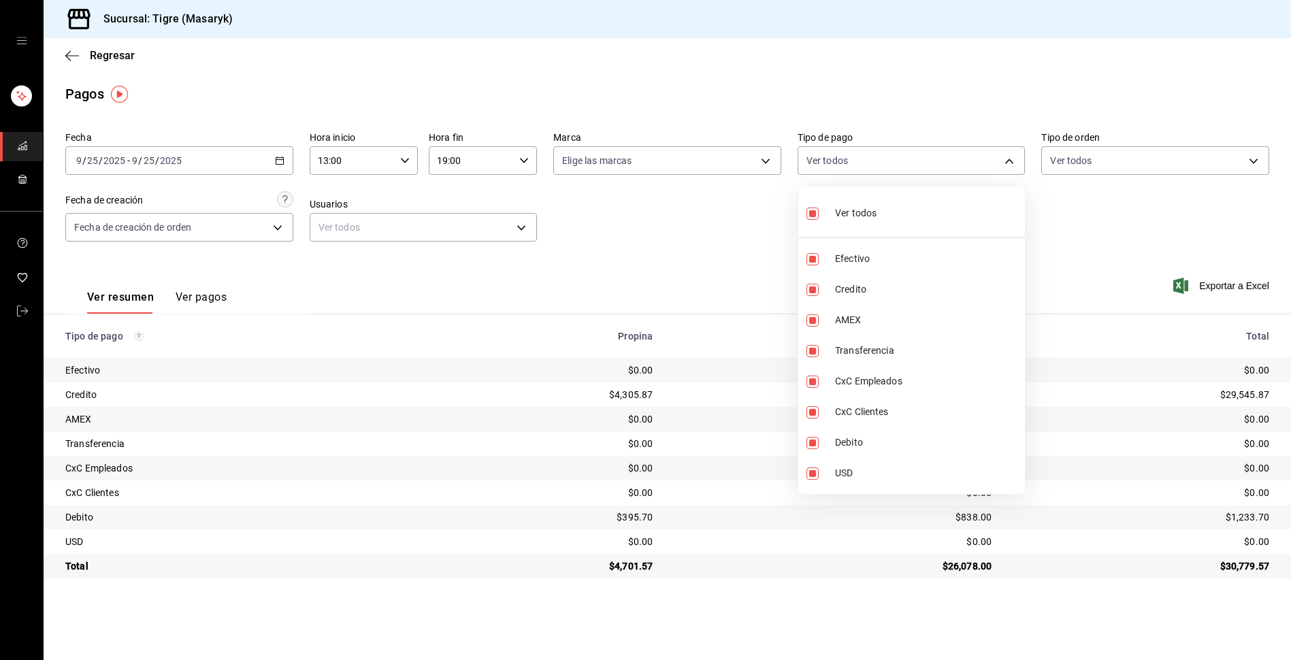
checkbox input "false"
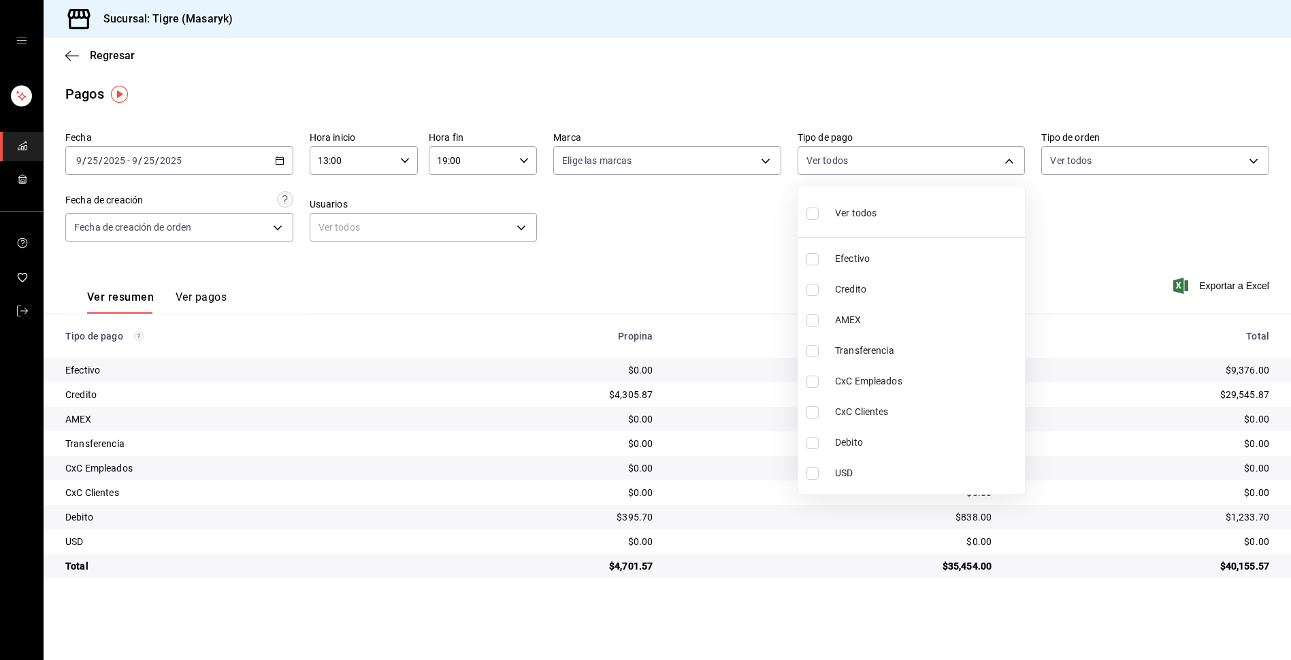
click at [819, 216] on label at bounding box center [815, 213] width 18 height 20
click at [818, 216] on input "checkbox" at bounding box center [812, 214] width 12 height 12
checkbox input "false"
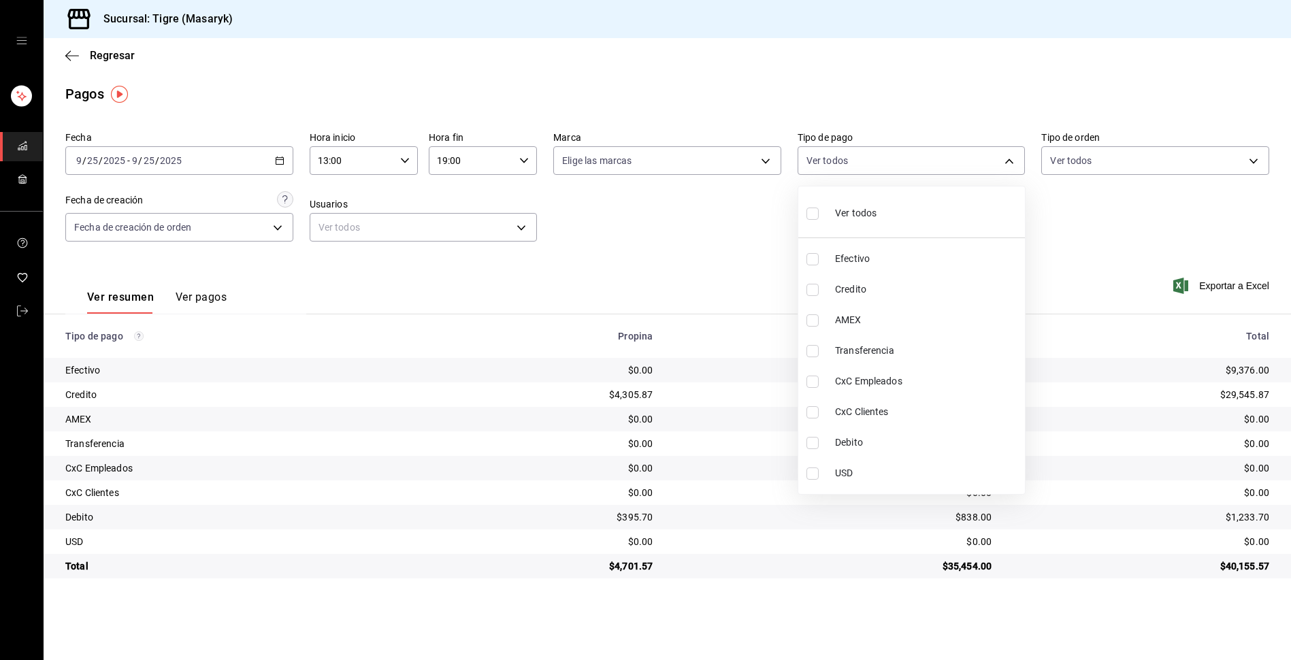
checkbox input "false"
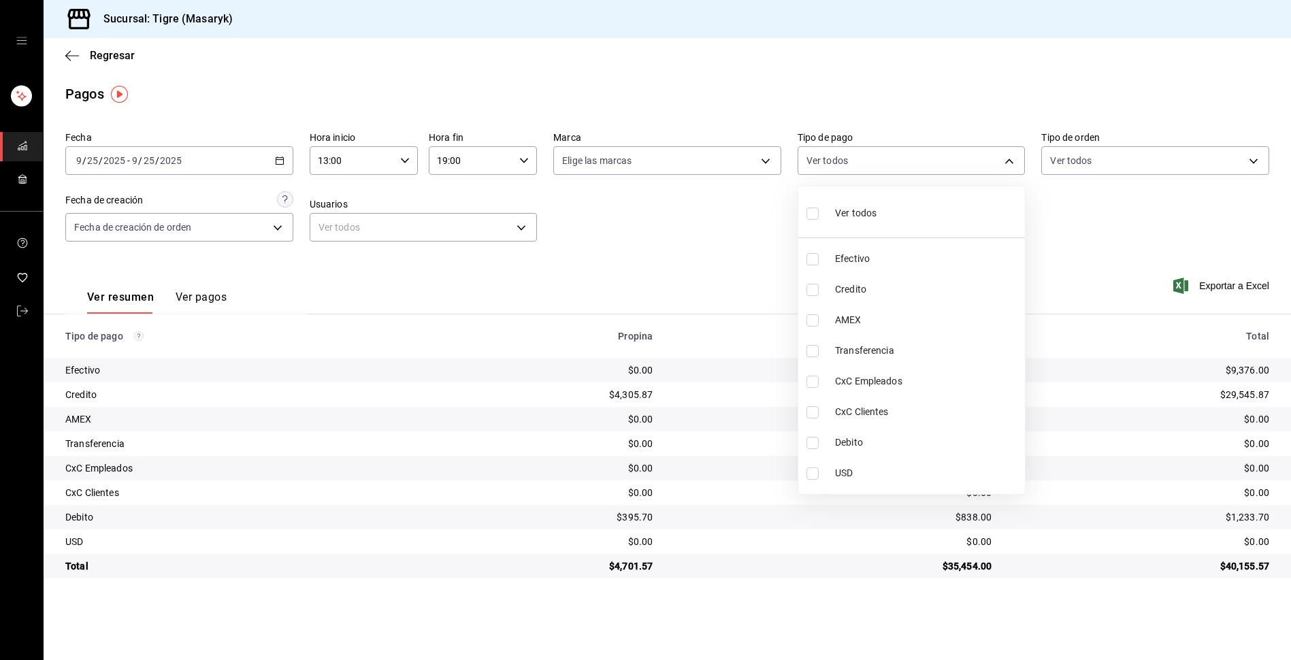
checkbox input "false"
click at [731, 253] on div at bounding box center [645, 330] width 1291 height 660
